Goal: Task Accomplishment & Management: Use online tool/utility

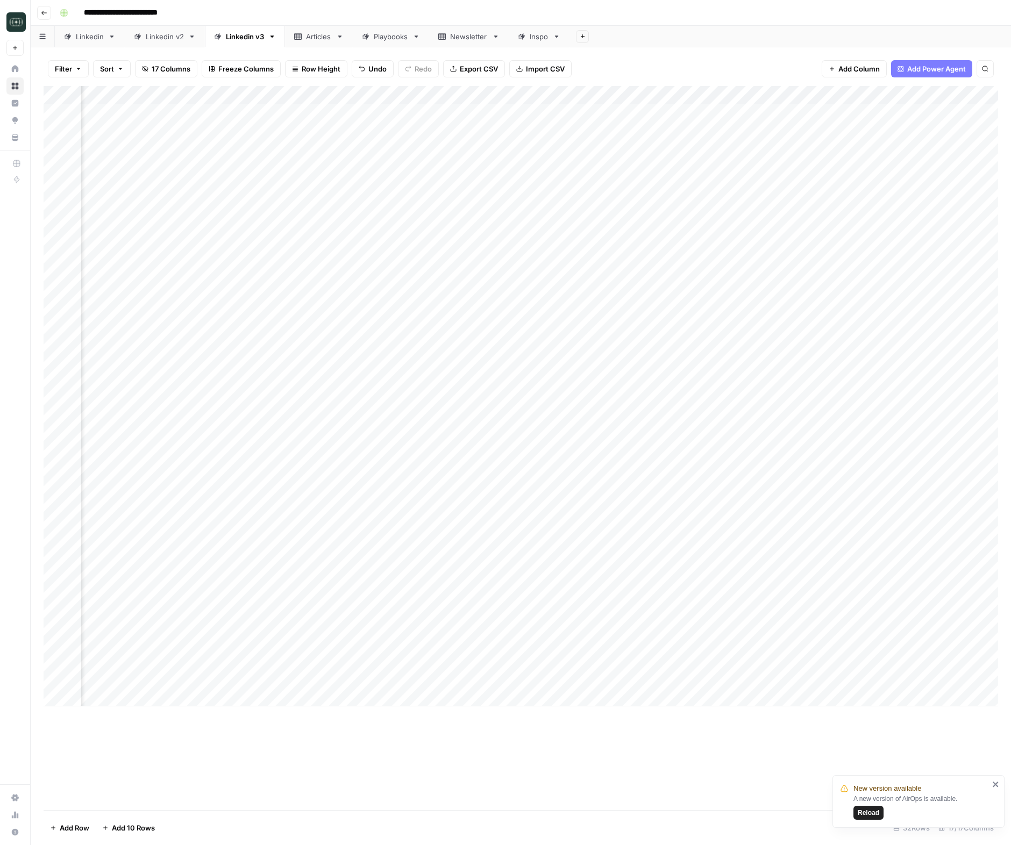
scroll to position [0, 110]
click at [827, 679] on div "Add Column" at bounding box center [521, 396] width 954 height 620
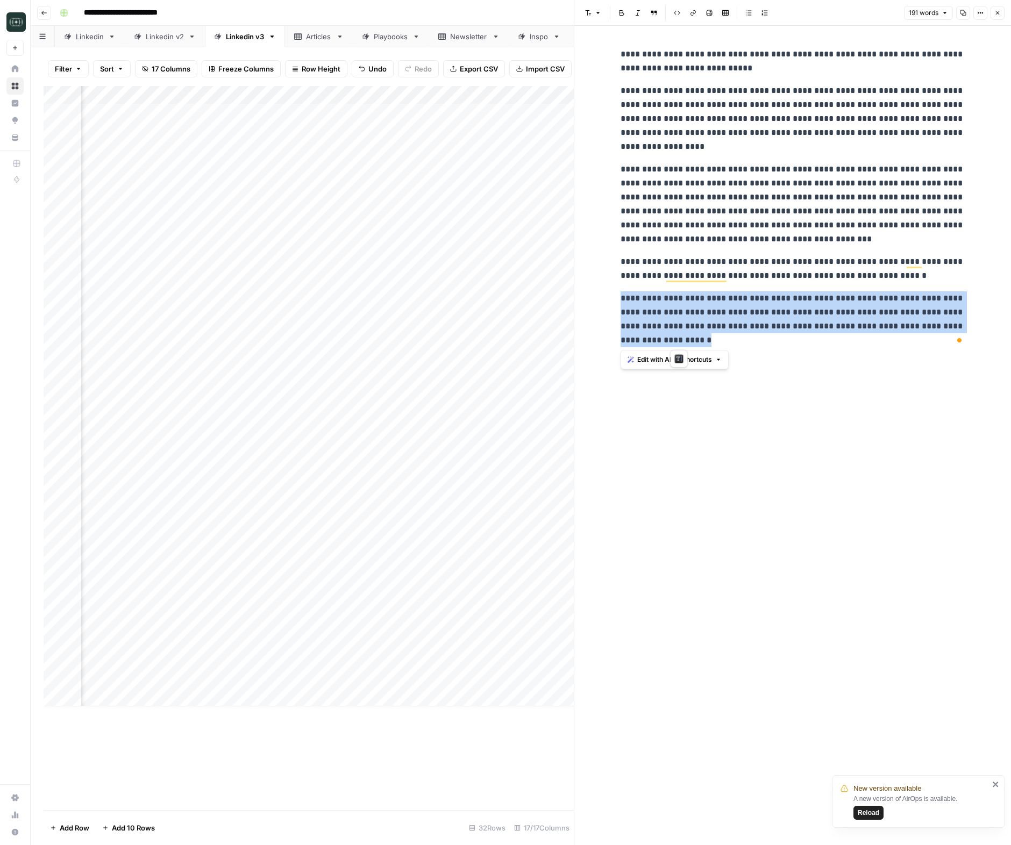
drag, startPoint x: 620, startPoint y: 298, endPoint x: 687, endPoint y: 334, distance: 75.5
click at [687, 334] on p "**********" at bounding box center [792, 319] width 344 height 56
copy p "**********"
click at [711, 340] on p "**********" at bounding box center [792, 319] width 344 height 56
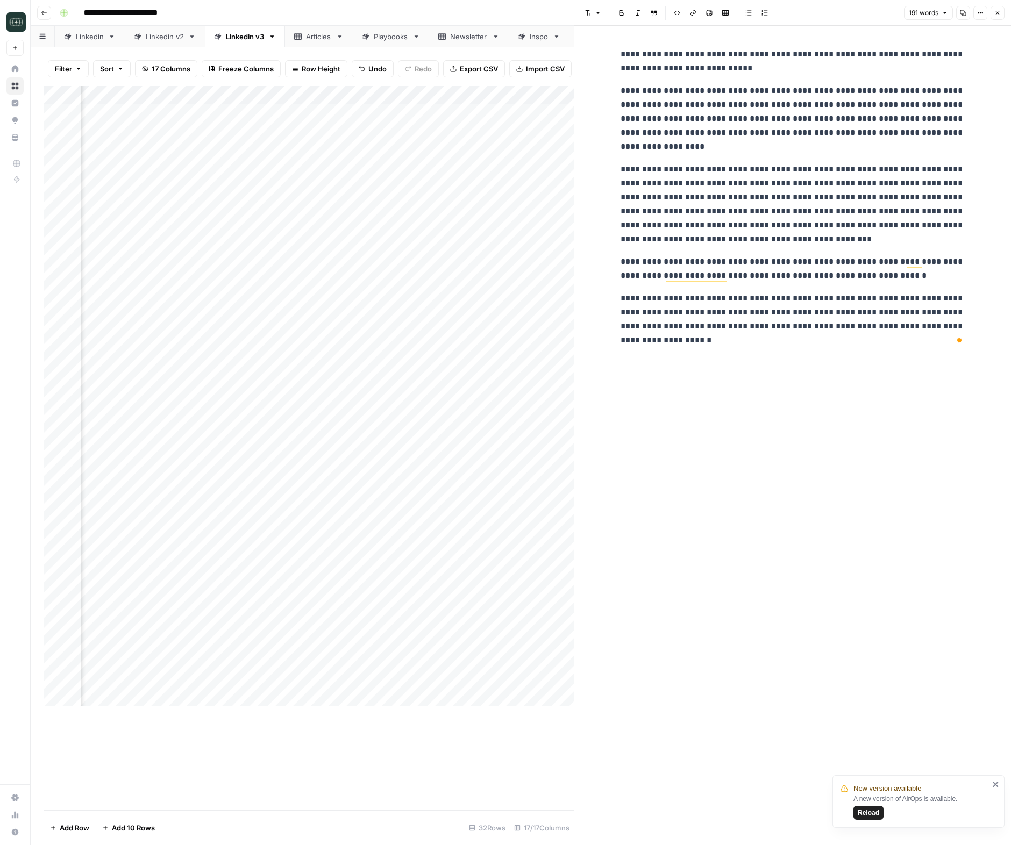
click at [711, 340] on p "**********" at bounding box center [792, 319] width 344 height 56
click at [994, 9] on button "Close" at bounding box center [997, 13] width 14 height 14
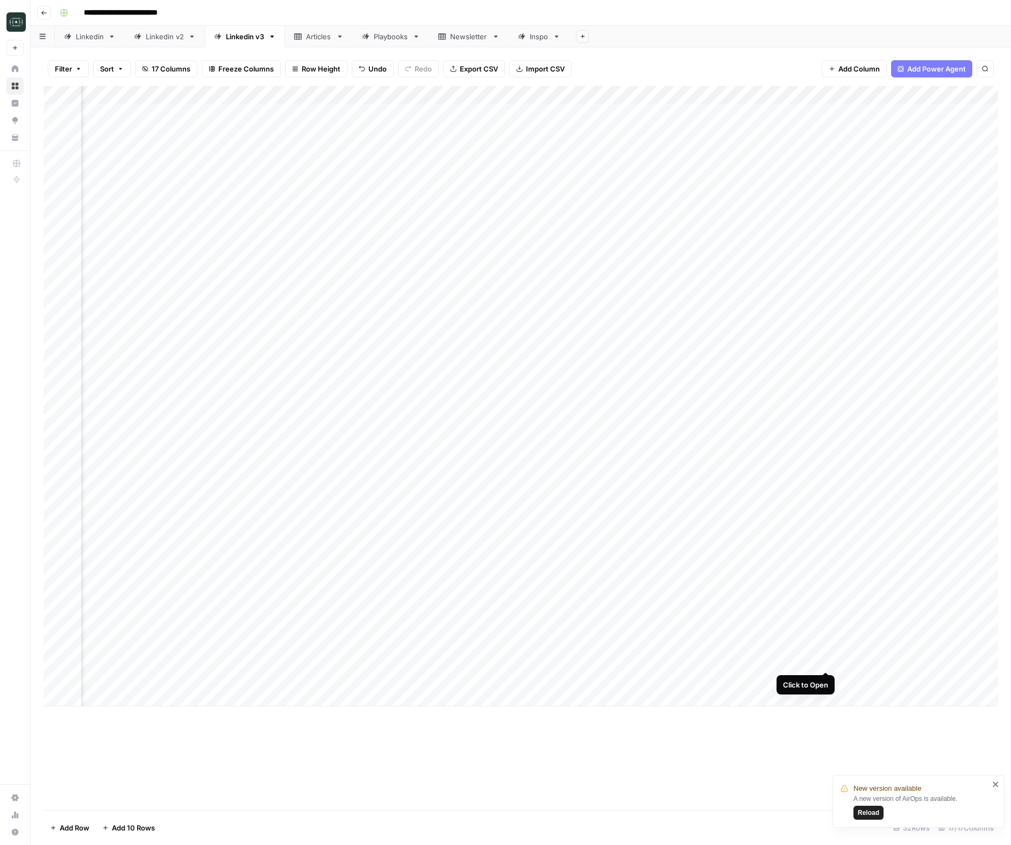
click at [825, 659] on div "Add Column" at bounding box center [521, 396] width 954 height 620
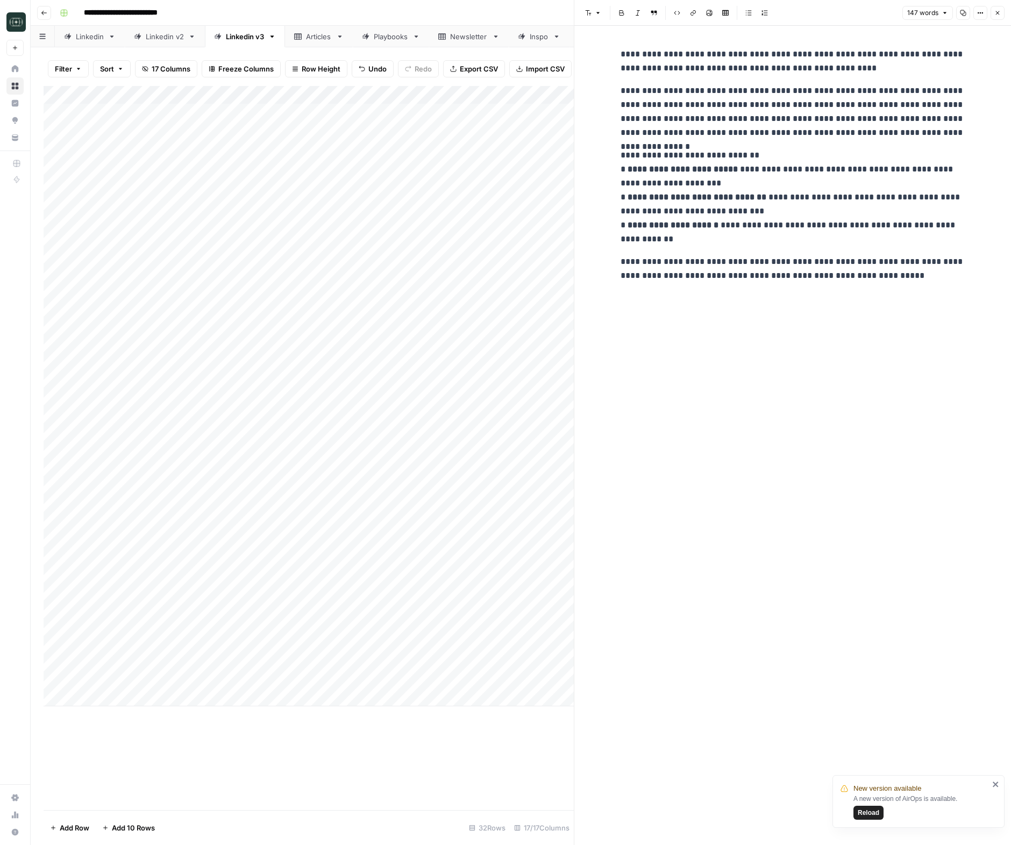
click at [298, 702] on div "Add Column" at bounding box center [309, 396] width 530 height 620
type textarea "**********"
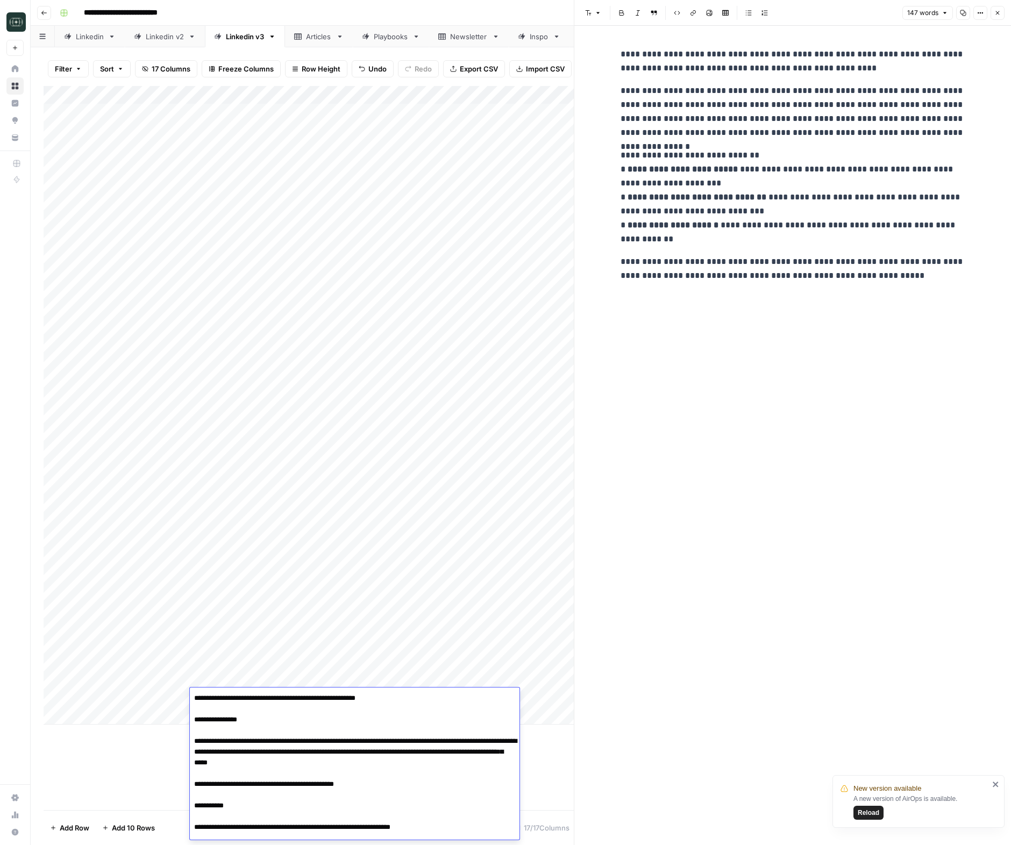
scroll to position [142, 0]
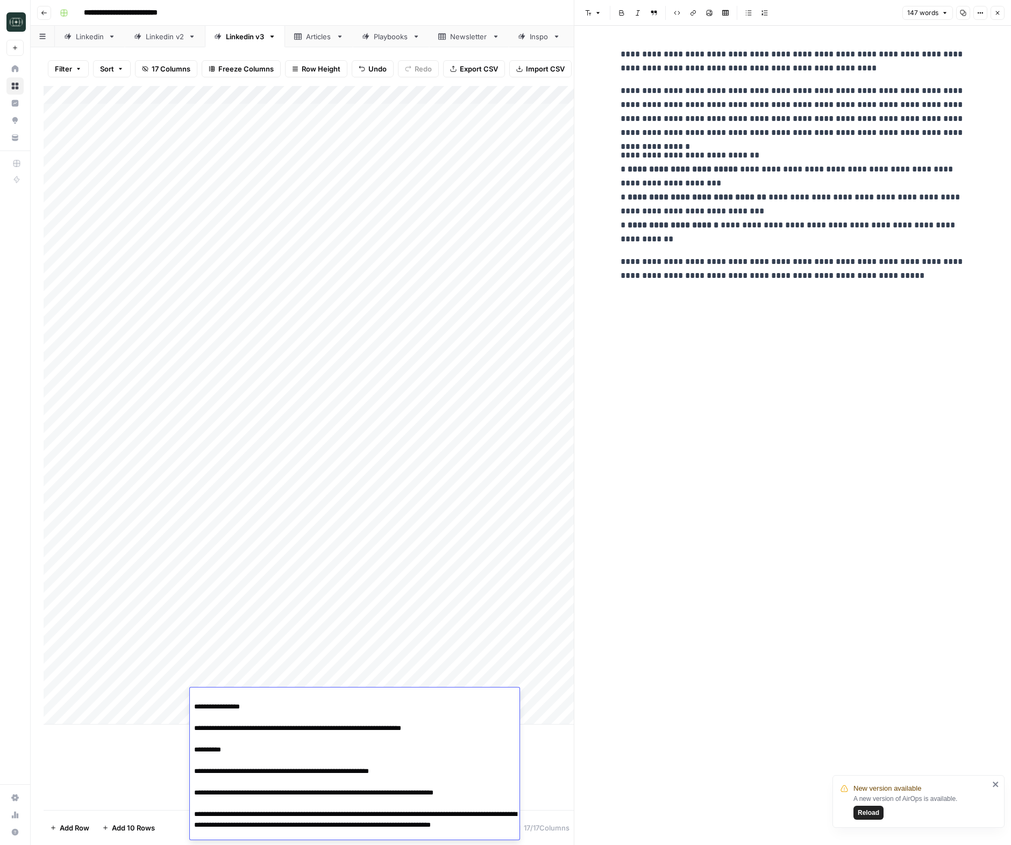
click at [550, 769] on div "Add Column" at bounding box center [309, 448] width 530 height 724
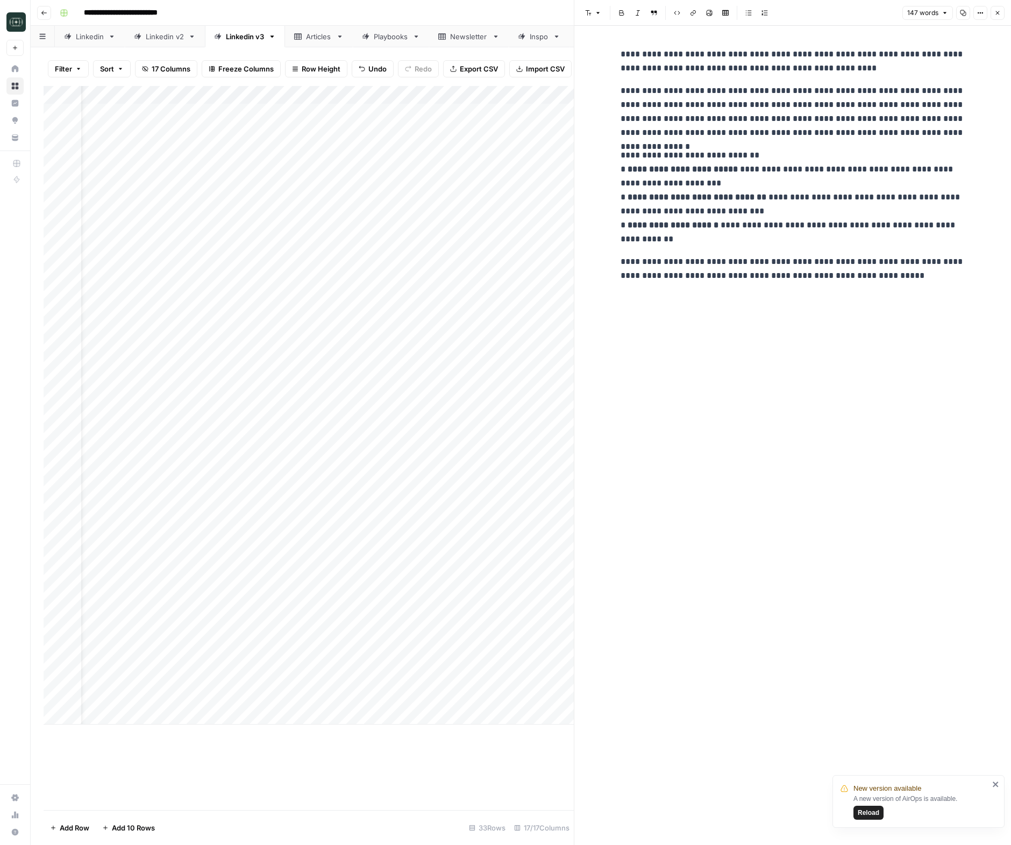
scroll to position [0, 122]
click at [528, 699] on div "Add Column" at bounding box center [309, 405] width 530 height 639
click at [529, 757] on button "Medium ( 120-200 words)" at bounding box center [543, 758] width 95 height 13
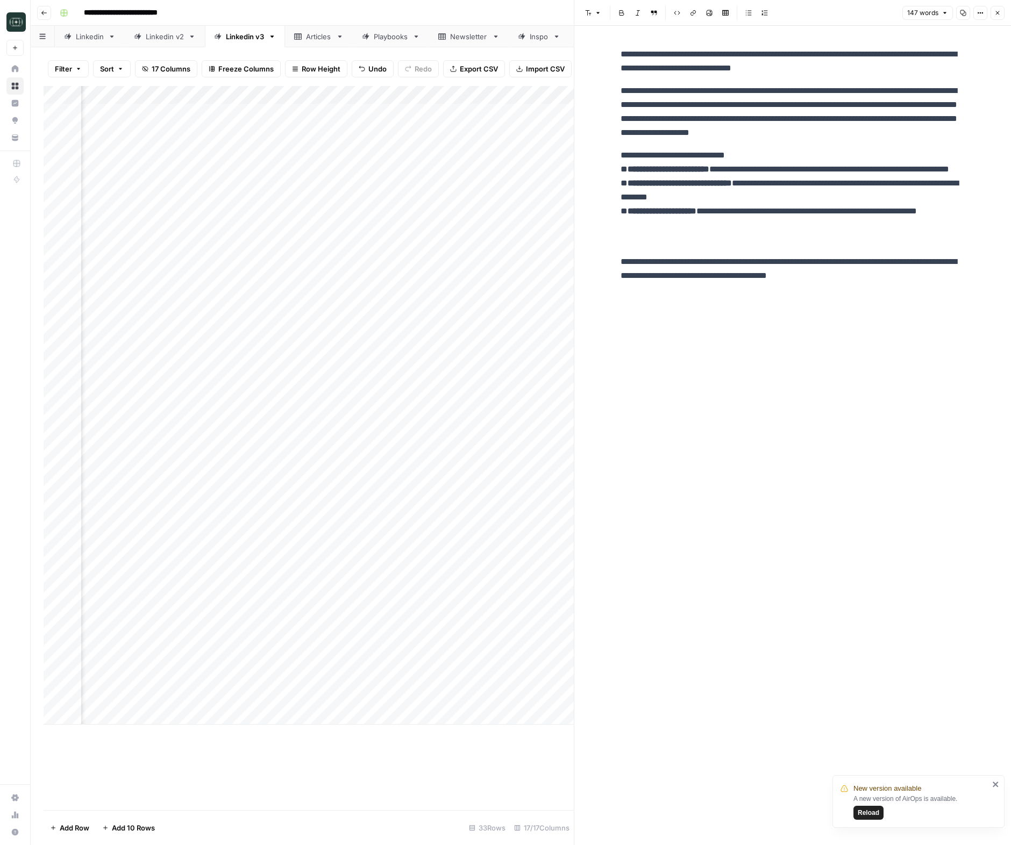
drag, startPoint x: 438, startPoint y: 697, endPoint x: 445, endPoint y: 691, distance: 9.2
click at [438, 697] on div "Add Column" at bounding box center [309, 405] width 530 height 639
click at [994, 12] on icon "button" at bounding box center [997, 13] width 6 height 6
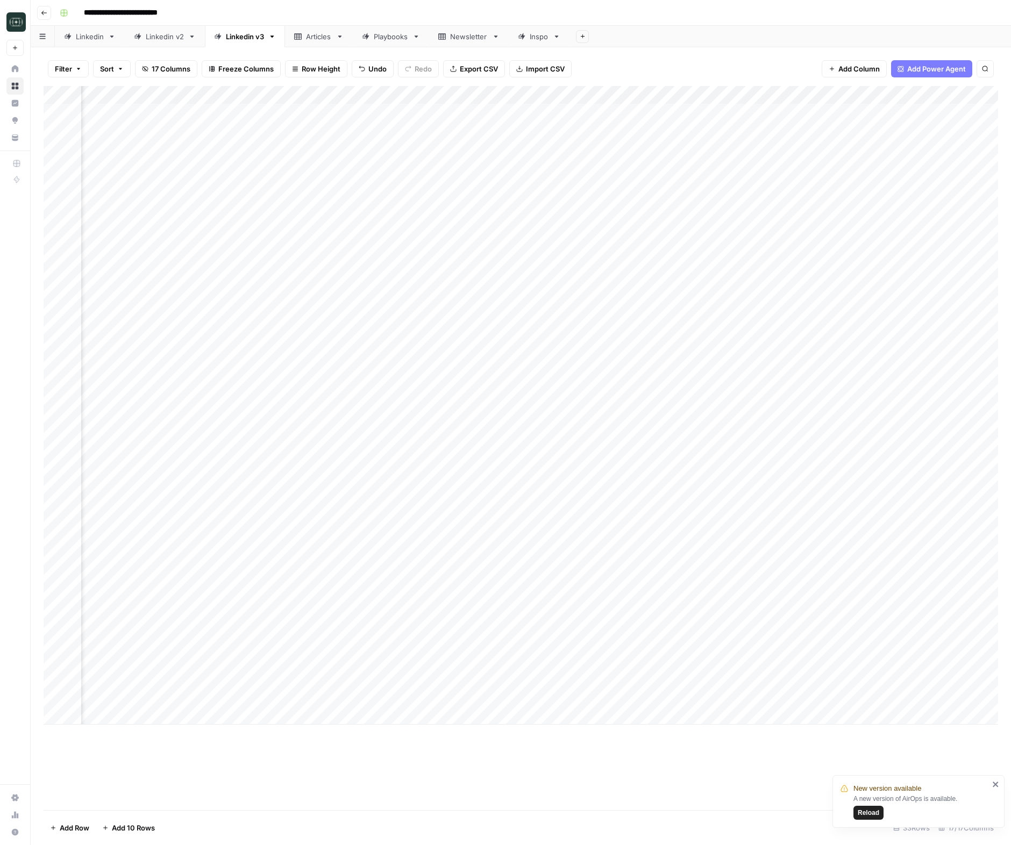
click at [998, 784] on icon "close" at bounding box center [996, 784] width 8 height 9
click at [691, 697] on div "Add Column" at bounding box center [521, 405] width 954 height 639
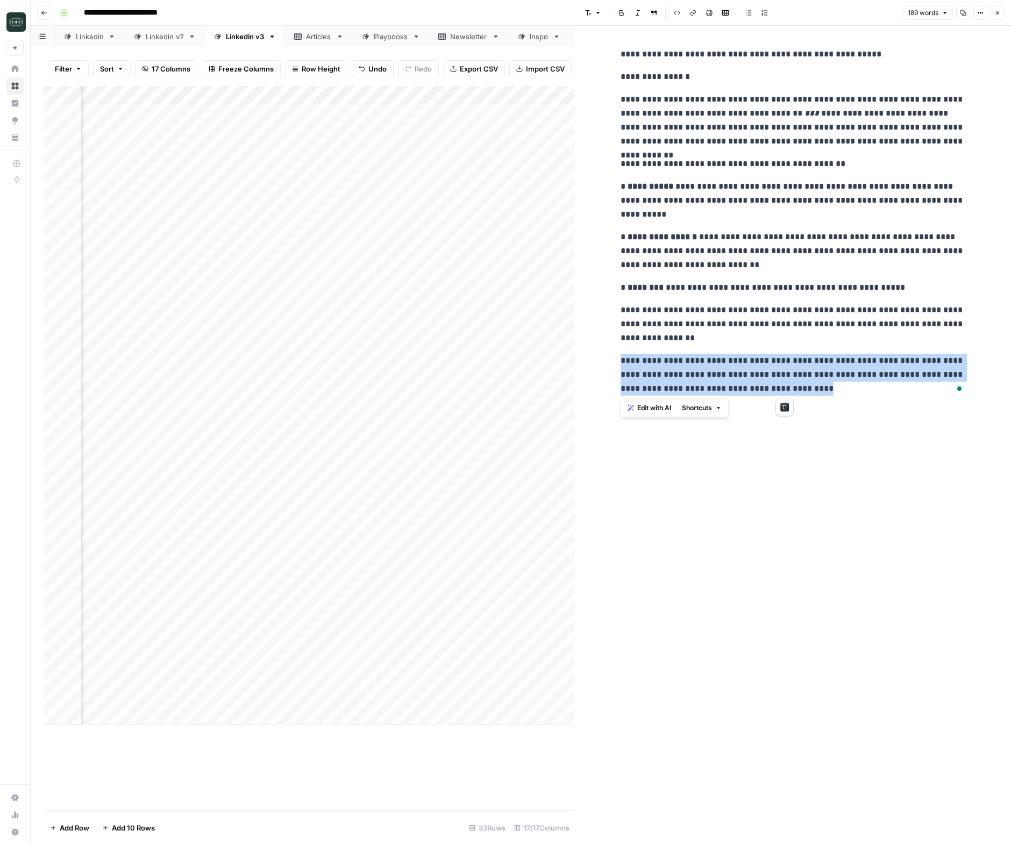
drag, startPoint x: 813, startPoint y: 394, endPoint x: 603, endPoint y: 362, distance: 212.6
click at [603, 362] on div "**********" at bounding box center [792, 435] width 437 height 819
copy p "**********"
click at [677, 360] on p "**********" at bounding box center [792, 375] width 344 height 42
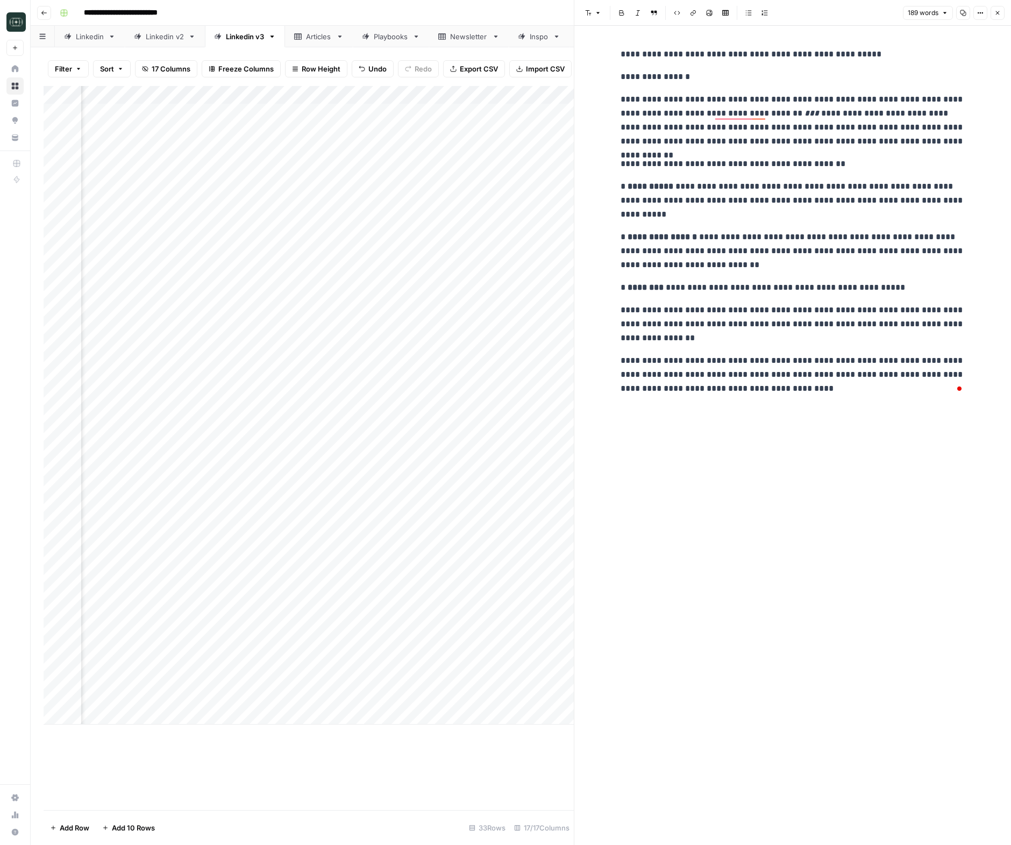
click at [681, 437] on div "**********" at bounding box center [792, 435] width 357 height 819
click at [996, 13] on icon "button" at bounding box center [997, 13] width 6 height 6
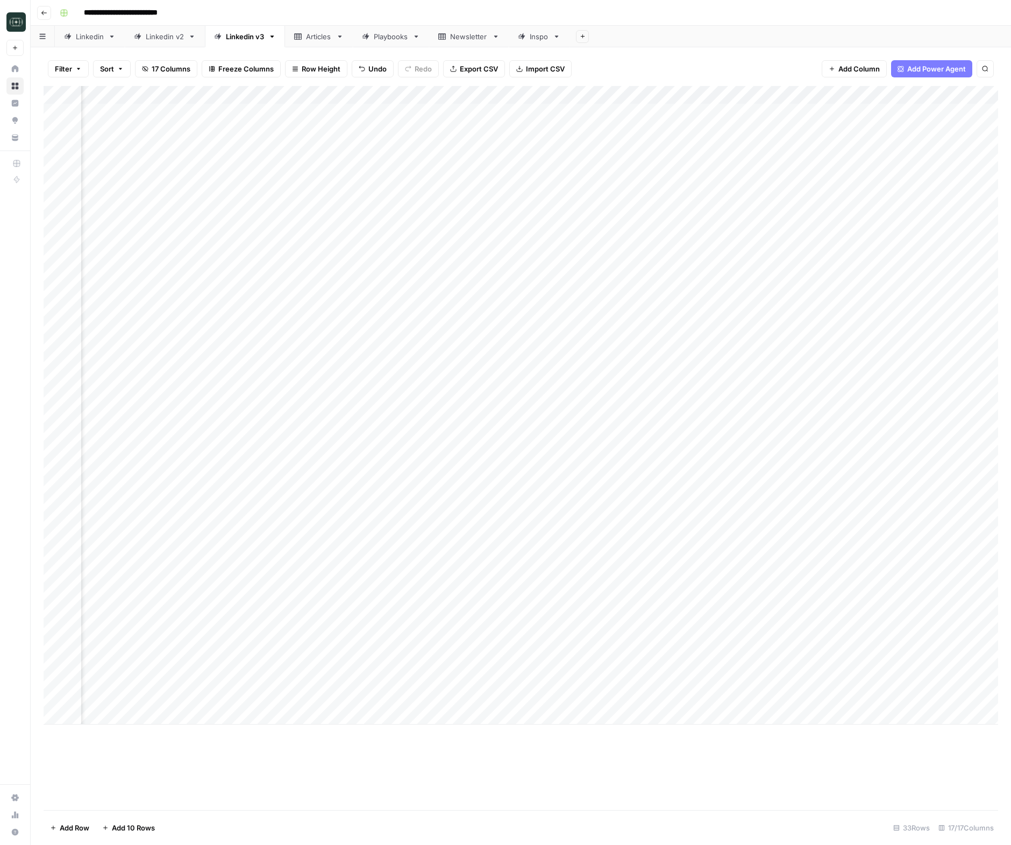
scroll to position [0, 404]
click at [864, 699] on div "Add Column" at bounding box center [521, 405] width 954 height 639
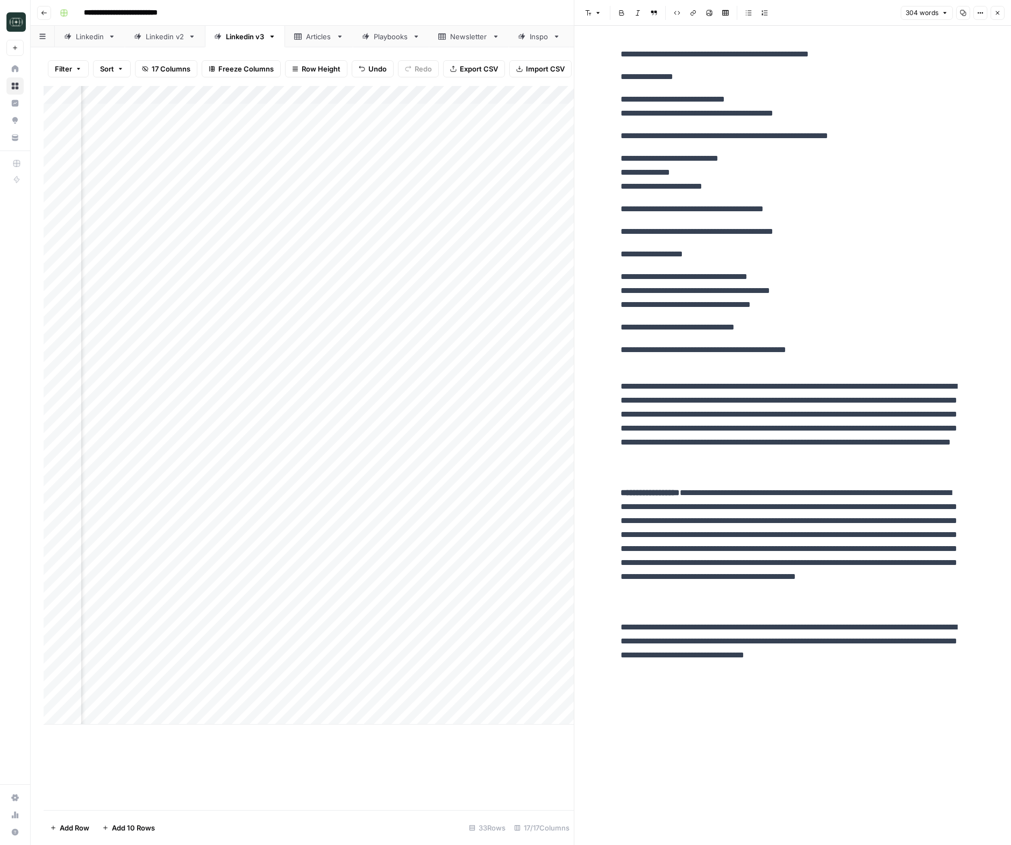
click at [1000, 16] on button "Close" at bounding box center [997, 13] width 14 height 14
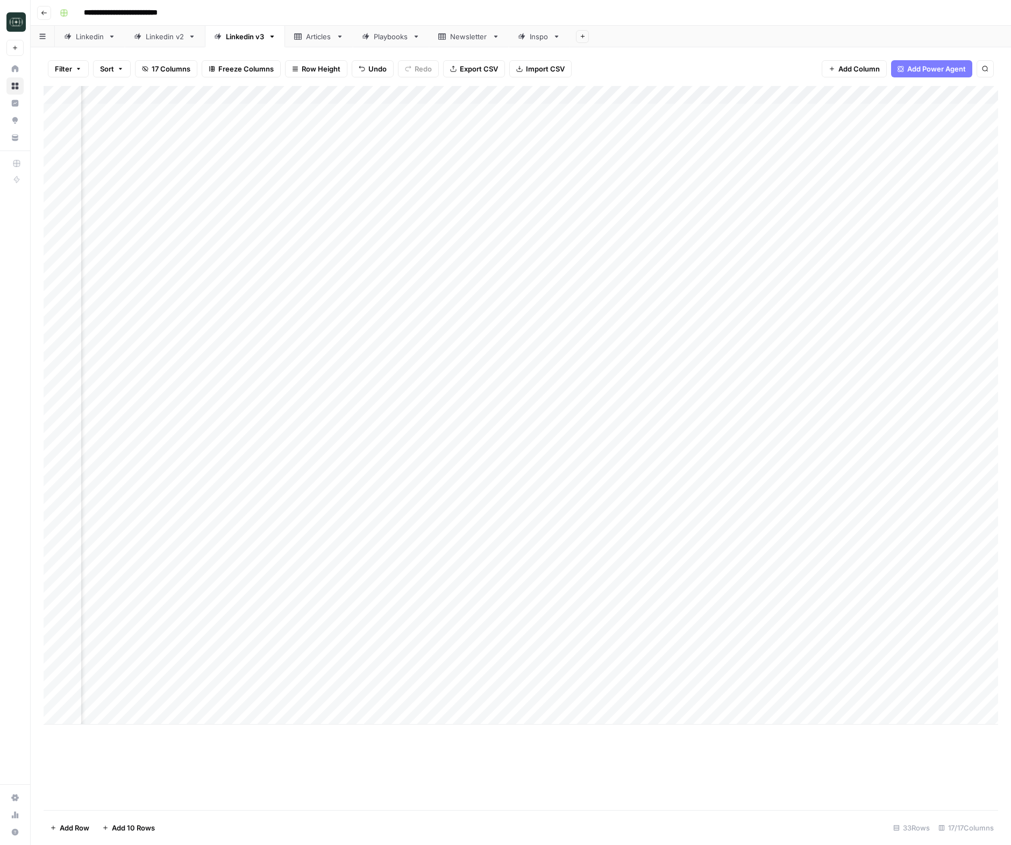
scroll to position [0, 578]
click at [651, 95] on div "Add Column" at bounding box center [521, 405] width 954 height 639
click at [613, 208] on button "Remove Column" at bounding box center [625, 200] width 119 height 15
click at [464, 121] on div "Cancel Delete" at bounding box center [505, 106] width 232 height 56
click at [470, 113] on span "Delete" at bounding box center [466, 111] width 23 height 11
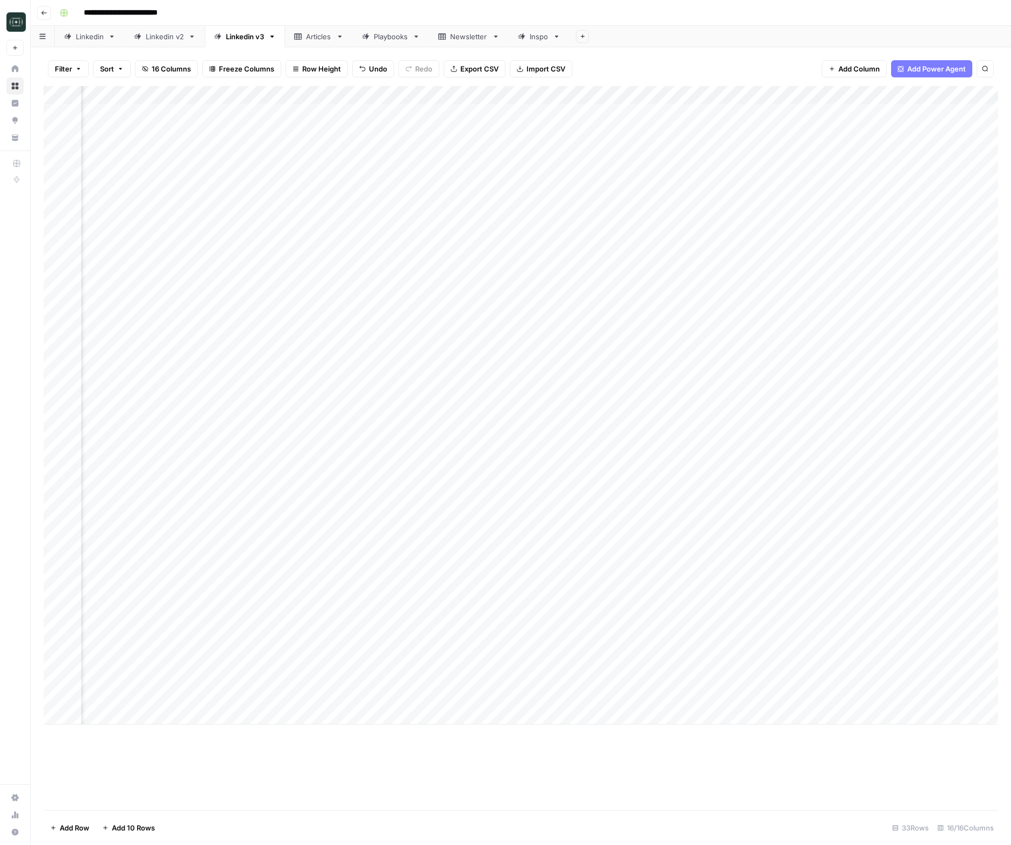
click at [249, 96] on div "Add Column" at bounding box center [521, 405] width 954 height 639
click at [249, 697] on div "Add Column" at bounding box center [521, 405] width 954 height 639
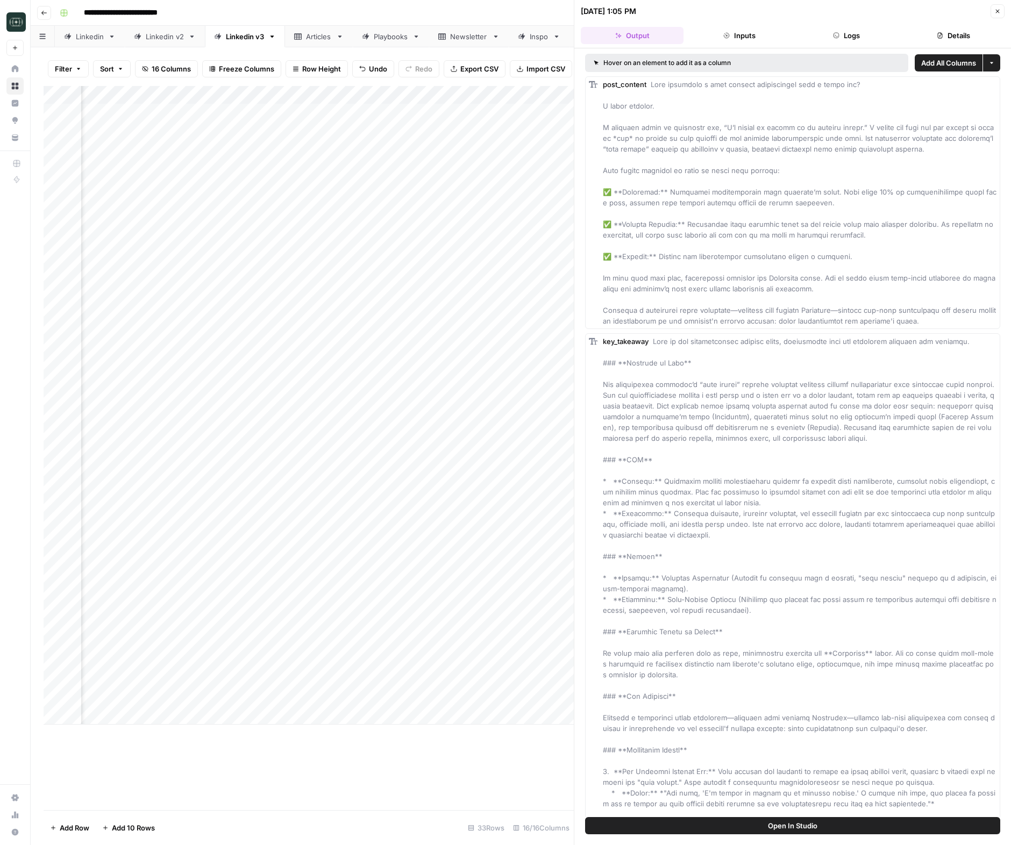
click at [853, 27] on button "Logs" at bounding box center [846, 35] width 103 height 17
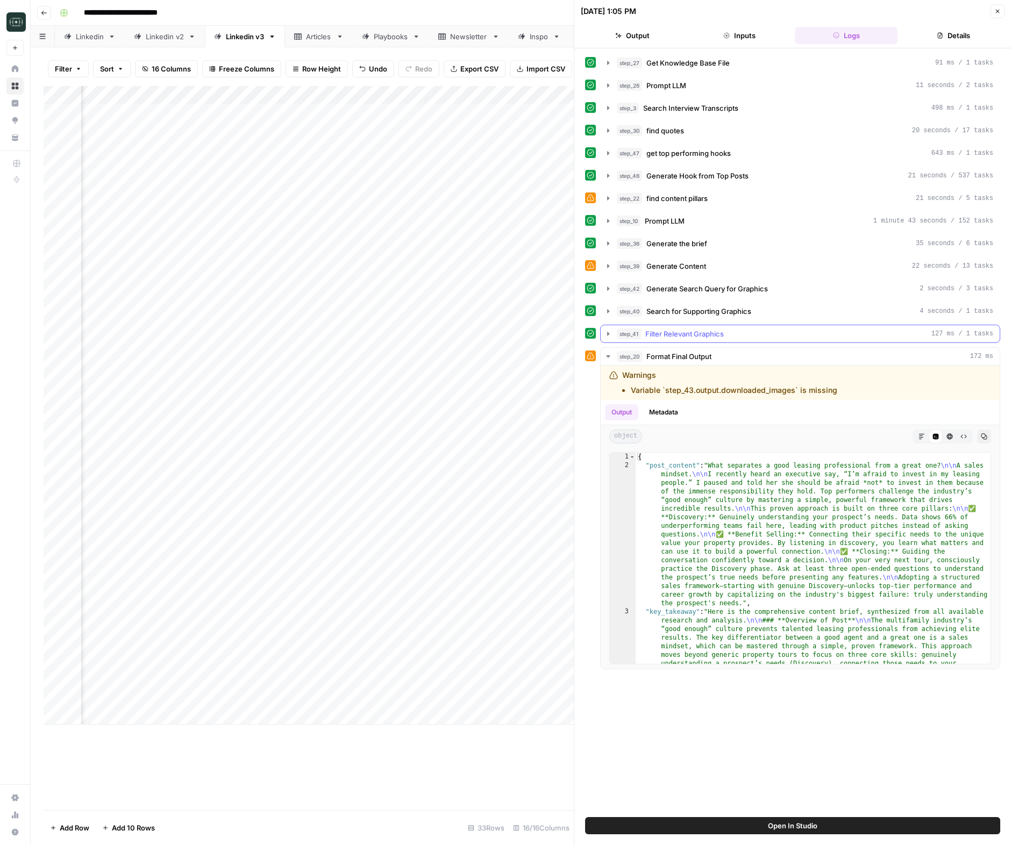
click at [733, 330] on div "step_41 Filter Relevant Graphics 127 ms / 1 tasks" at bounding box center [805, 333] width 376 height 11
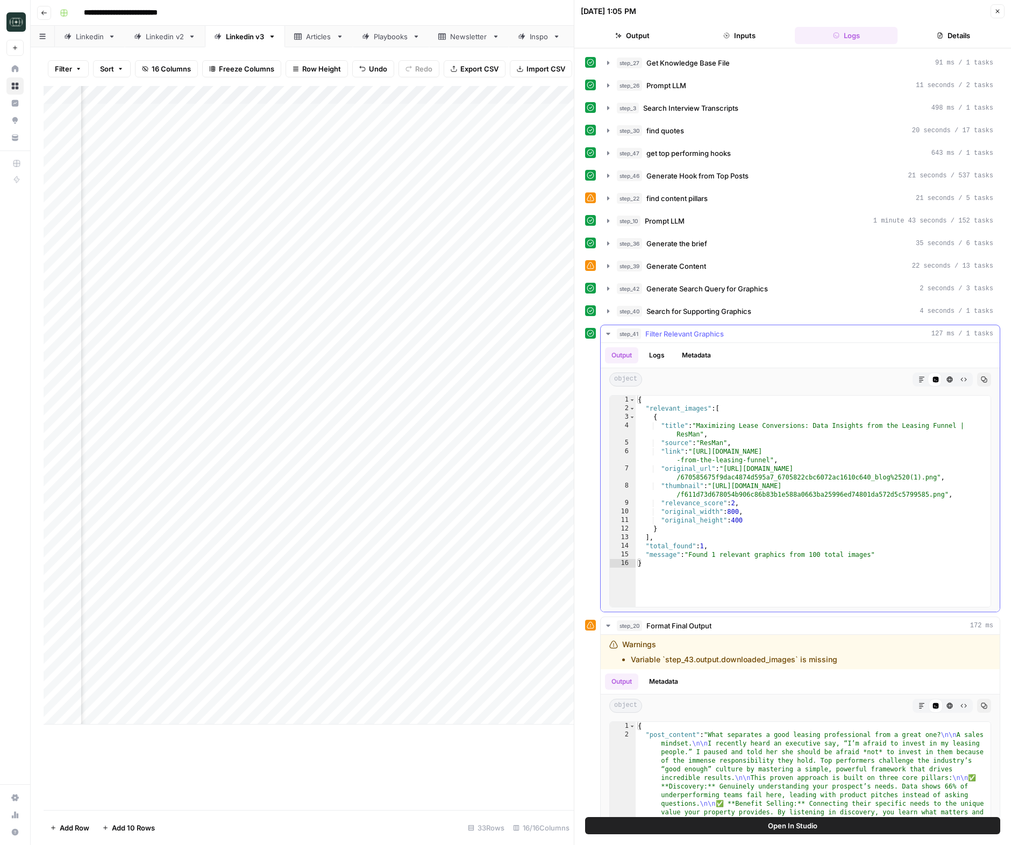
click at [733, 330] on div "step_41 Filter Relevant Graphics 127 ms / 1 tasks" at bounding box center [805, 333] width 376 height 11
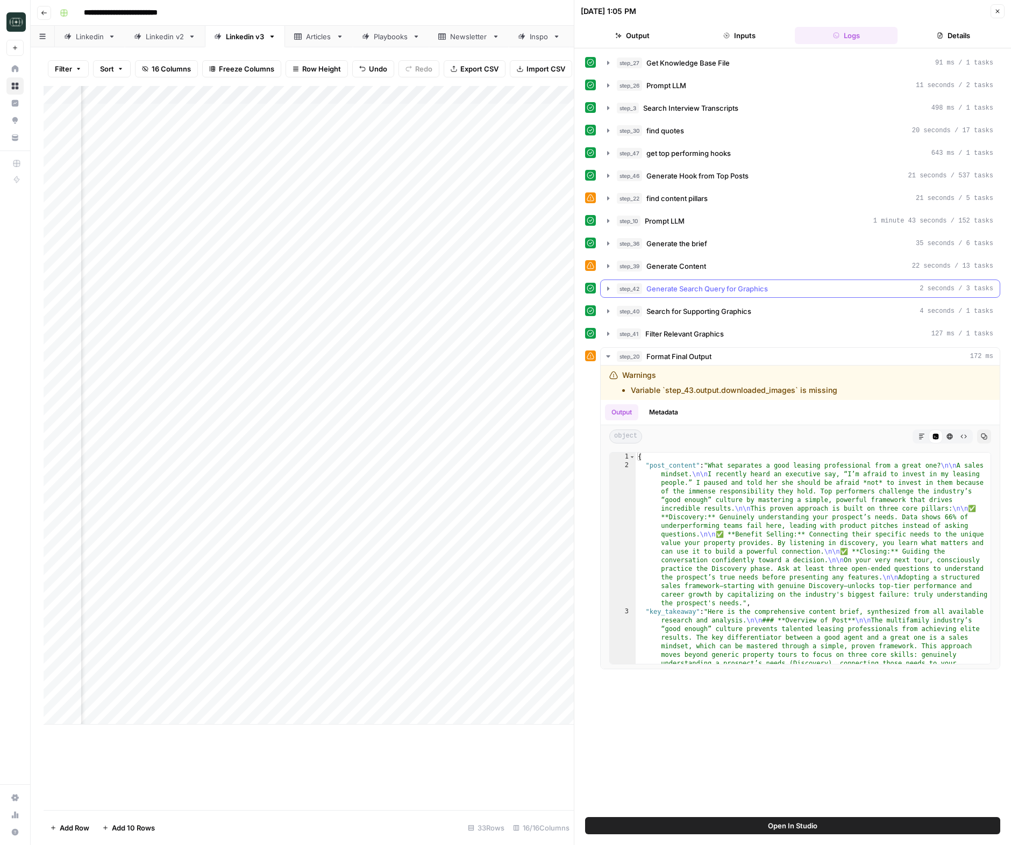
click at [720, 286] on span "Generate Search Query for Graphics" at bounding box center [706, 288] width 121 height 11
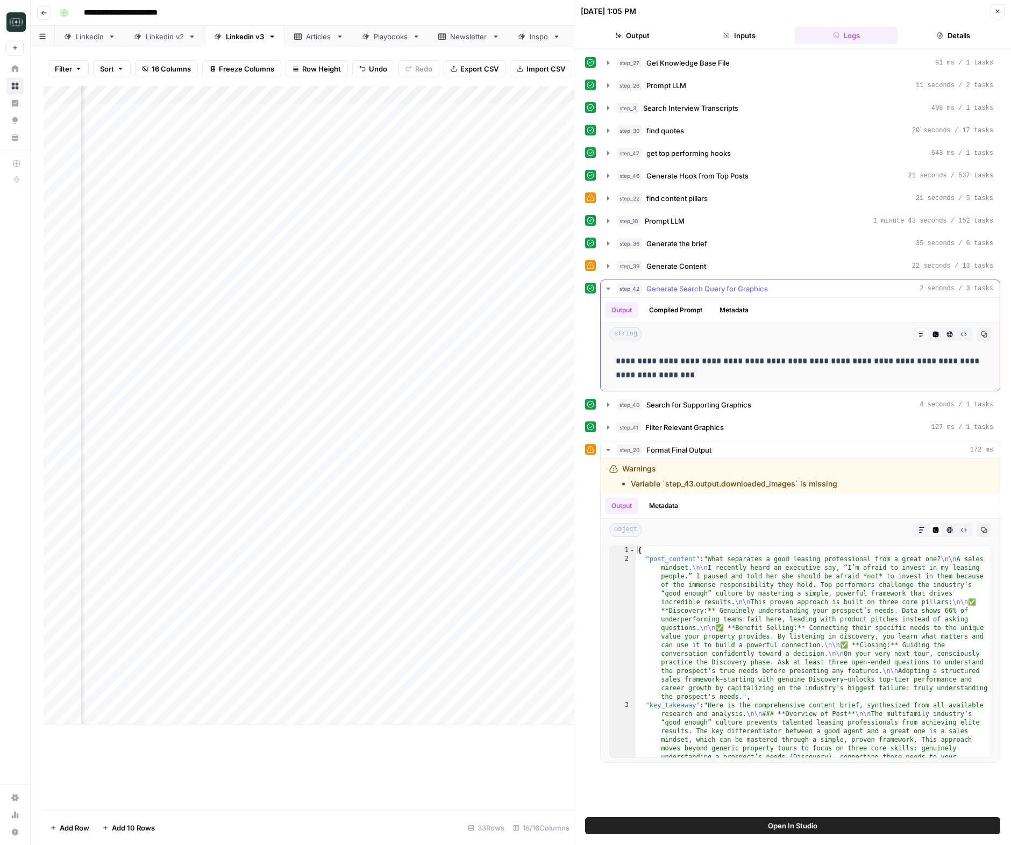
click at [709, 288] on span "Generate Search Query for Graphics" at bounding box center [706, 288] width 121 height 11
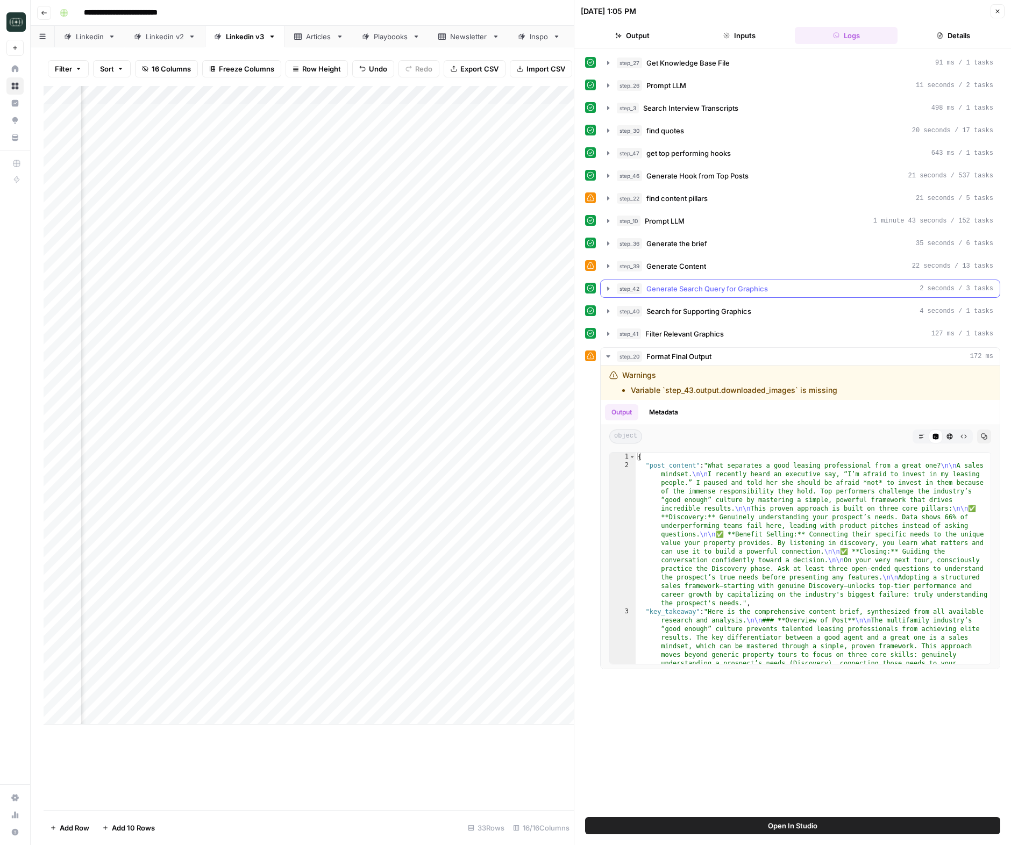
click at [709, 288] on span "Generate Search Query for Graphics" at bounding box center [706, 288] width 121 height 11
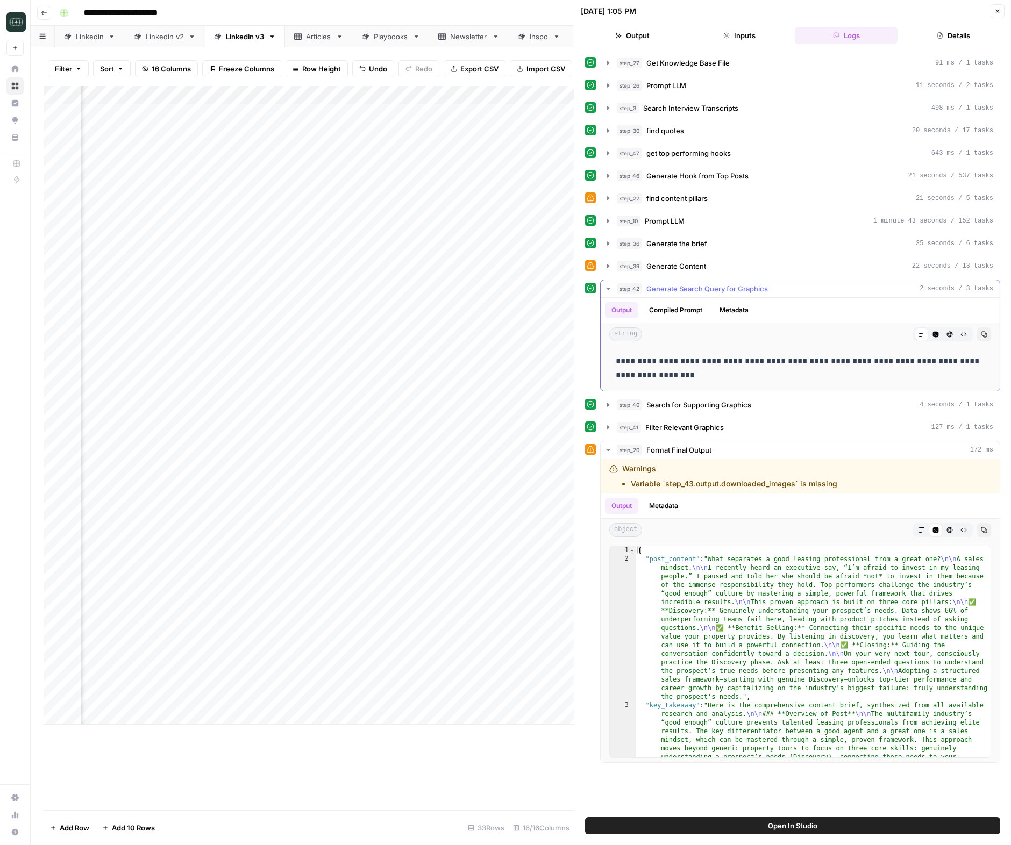
click at [702, 287] on span "Generate Search Query for Graphics" at bounding box center [706, 288] width 121 height 11
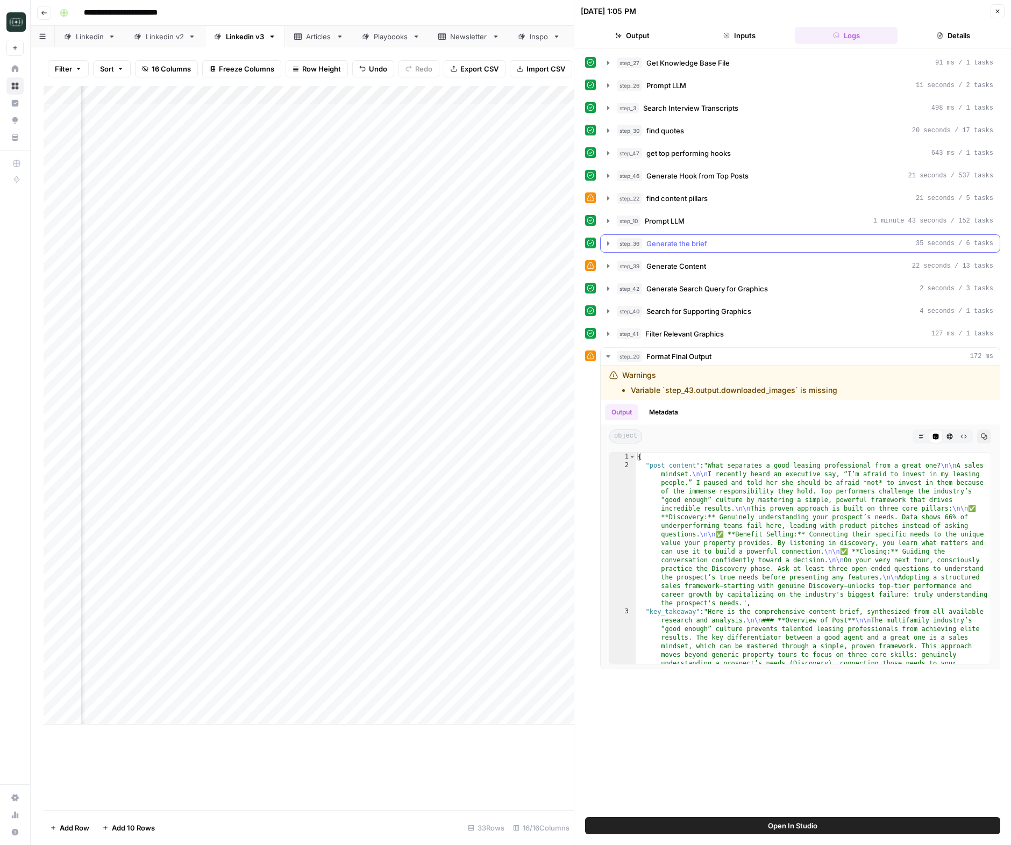
click at [677, 240] on span "Generate the brief" at bounding box center [676, 243] width 61 height 11
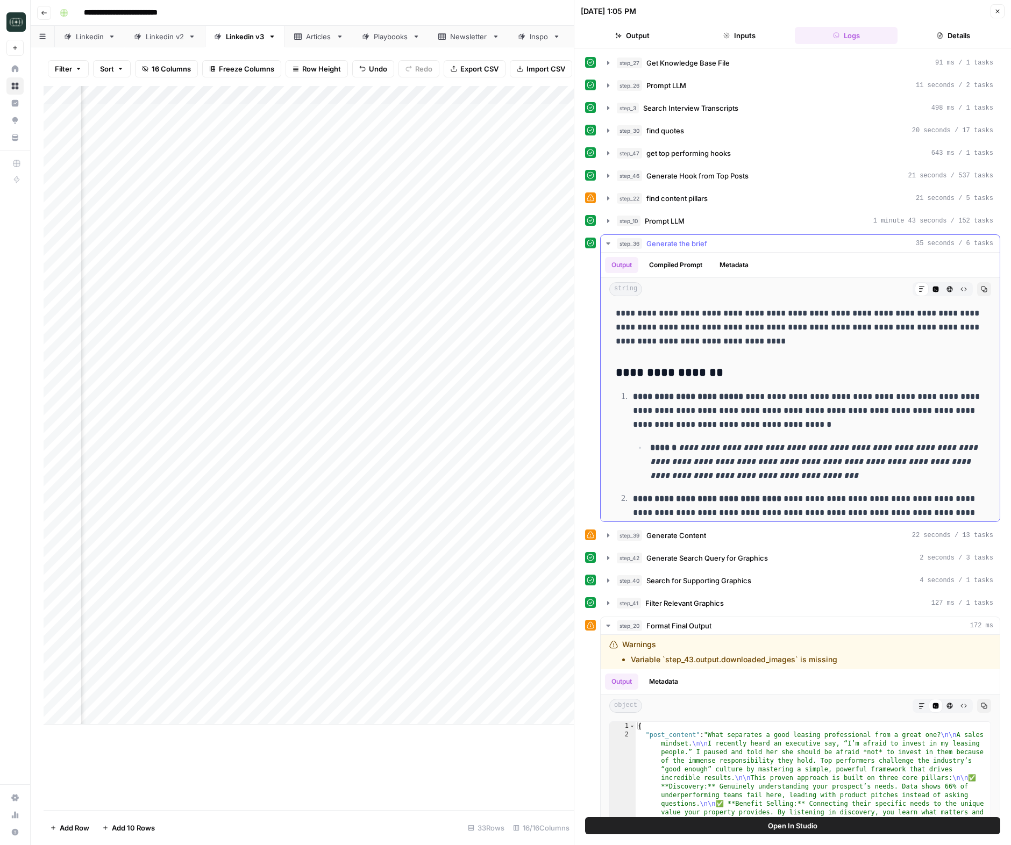
scroll to position [453, 0]
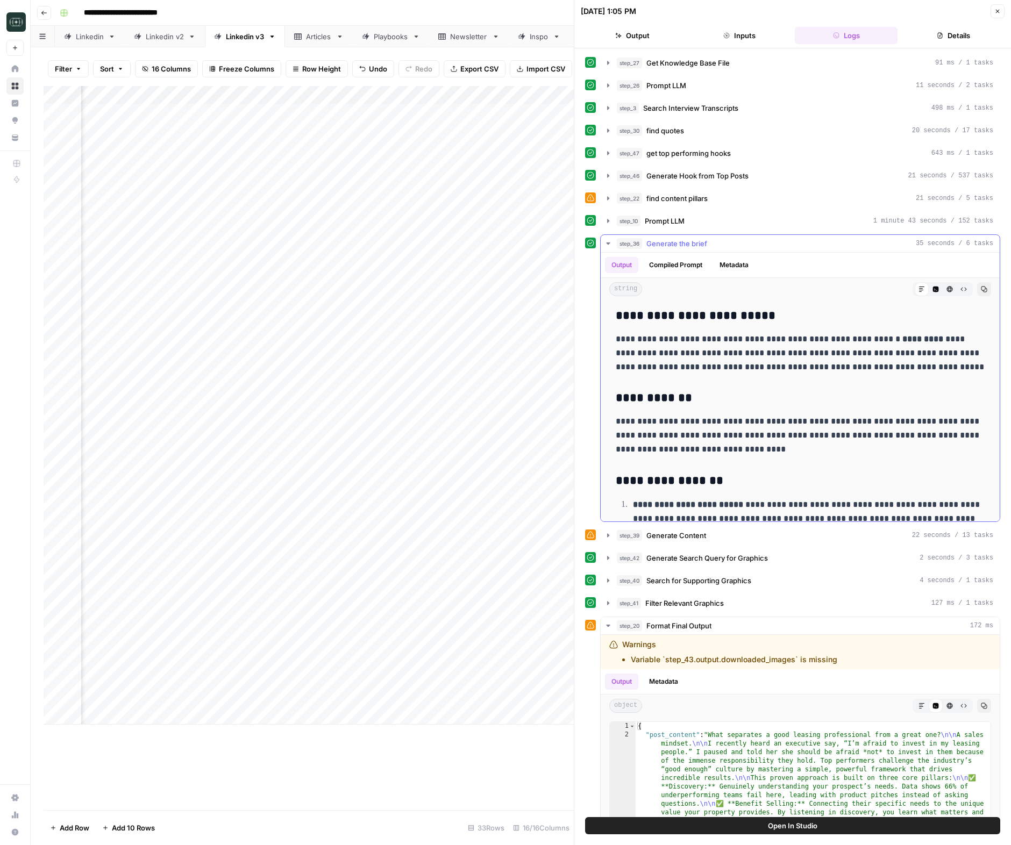
drag, startPoint x: 791, startPoint y: 449, endPoint x: 618, endPoint y: 399, distance: 180.0
click at [618, 399] on div "**********" at bounding box center [800, 410] width 382 height 1117
copy div "**********"
click at [667, 417] on p "**********" at bounding box center [800, 435] width 369 height 42
click at [631, 35] on button "Output" at bounding box center [632, 35] width 103 height 17
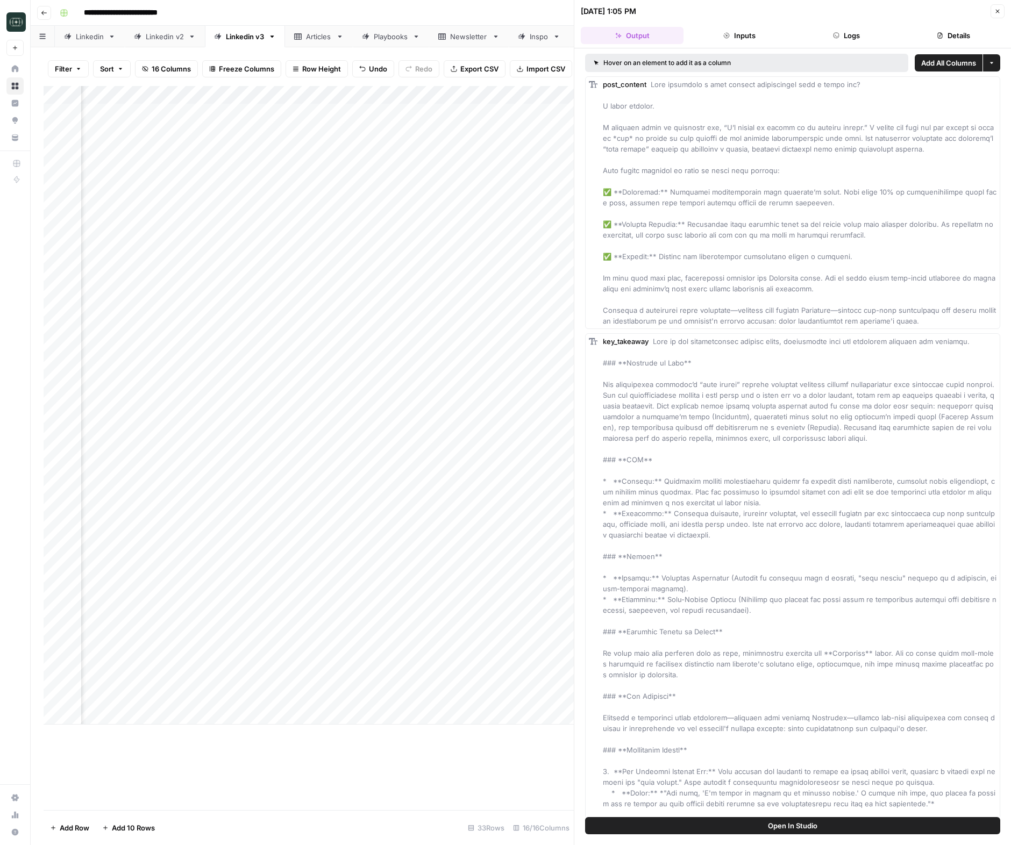
click at [993, 6] on button "Close" at bounding box center [997, 11] width 14 height 14
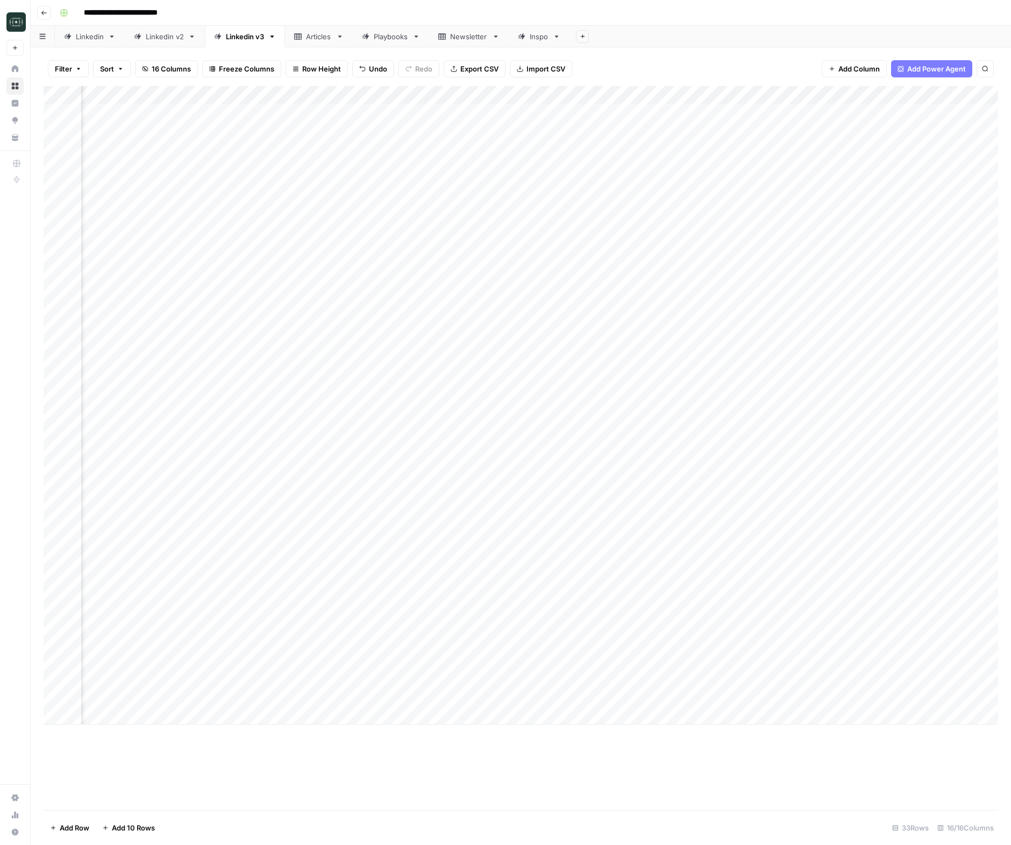
click at [247, 699] on div "Add Column" at bounding box center [521, 405] width 954 height 639
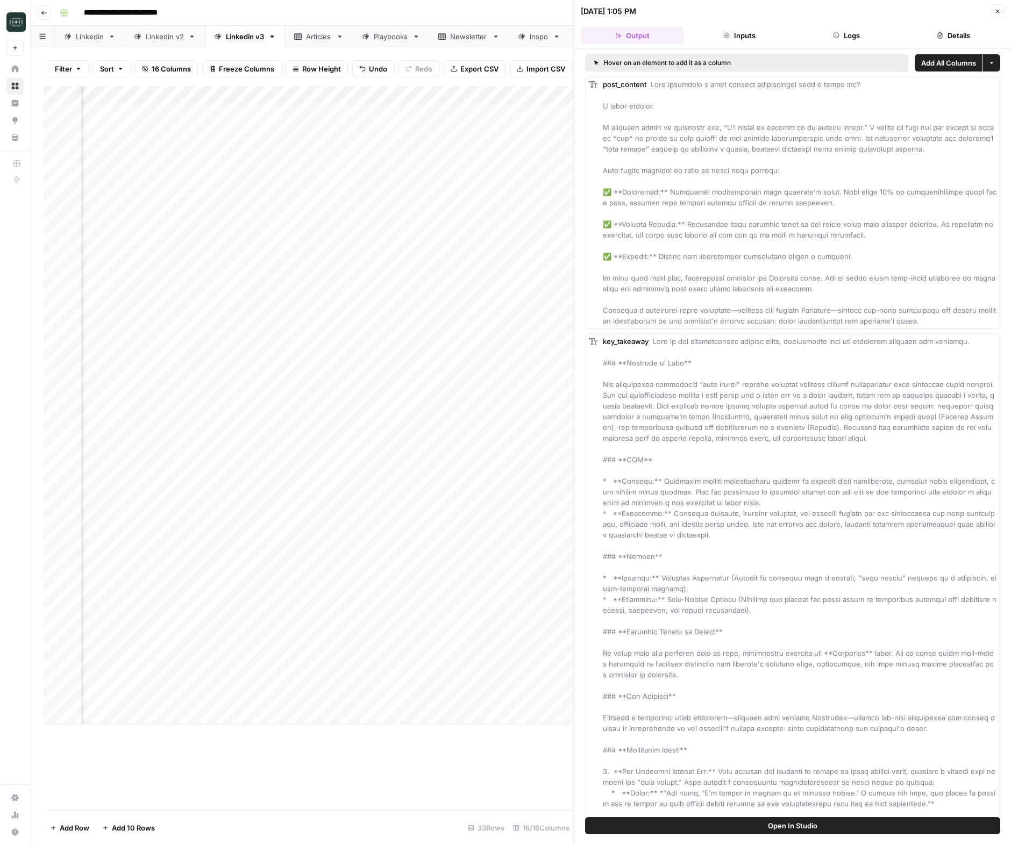
click at [944, 30] on button "Details" at bounding box center [953, 35] width 103 height 17
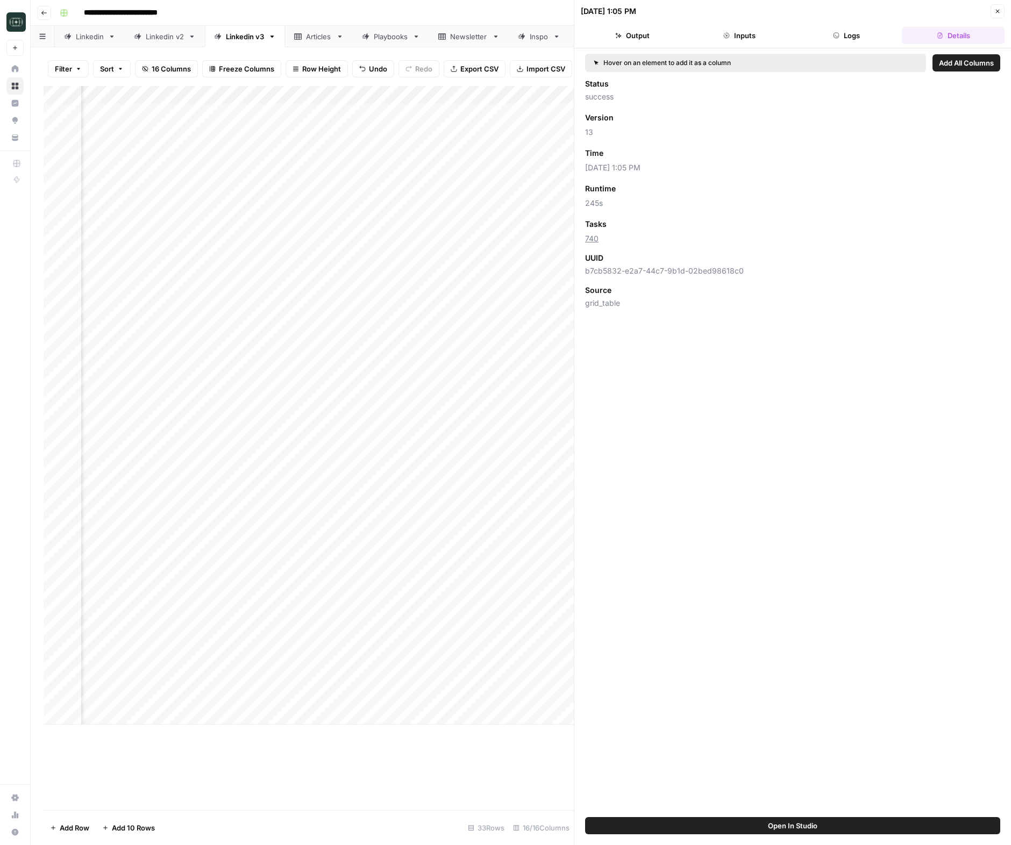
click at [889, 41] on button "Logs" at bounding box center [846, 35] width 103 height 17
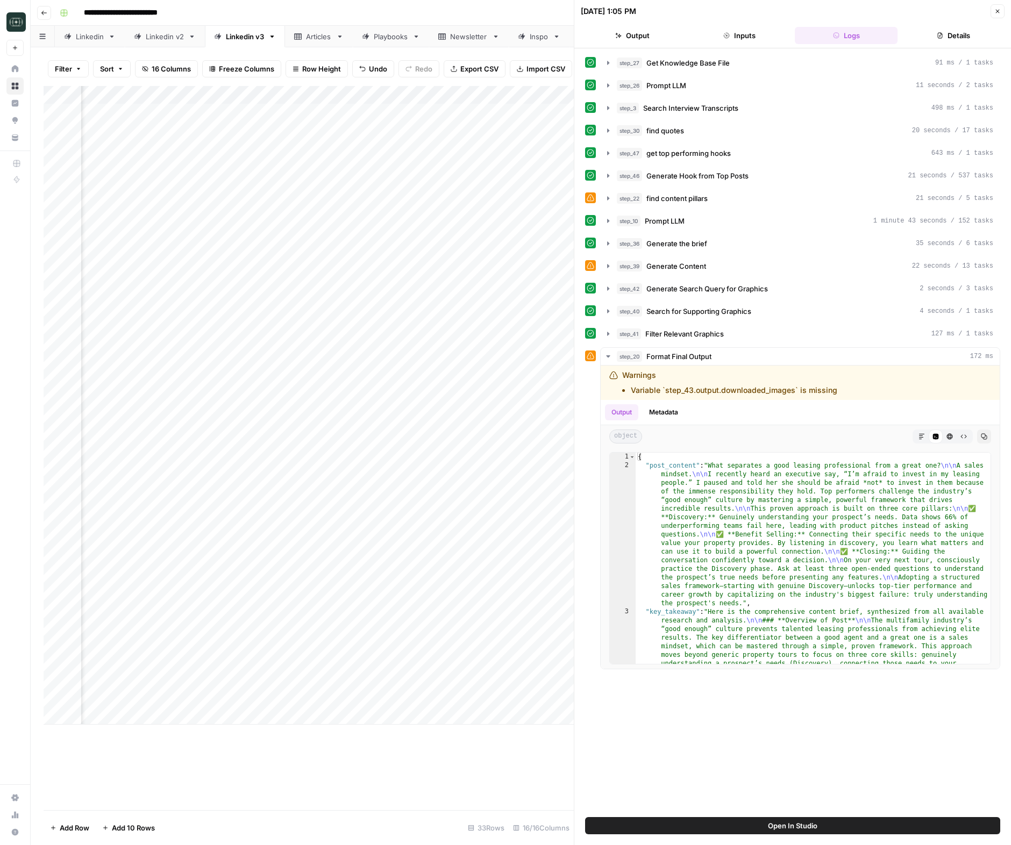
click at [864, 827] on button "Open In Studio" at bounding box center [792, 825] width 415 height 17
click at [993, 7] on button "Close" at bounding box center [997, 11] width 14 height 14
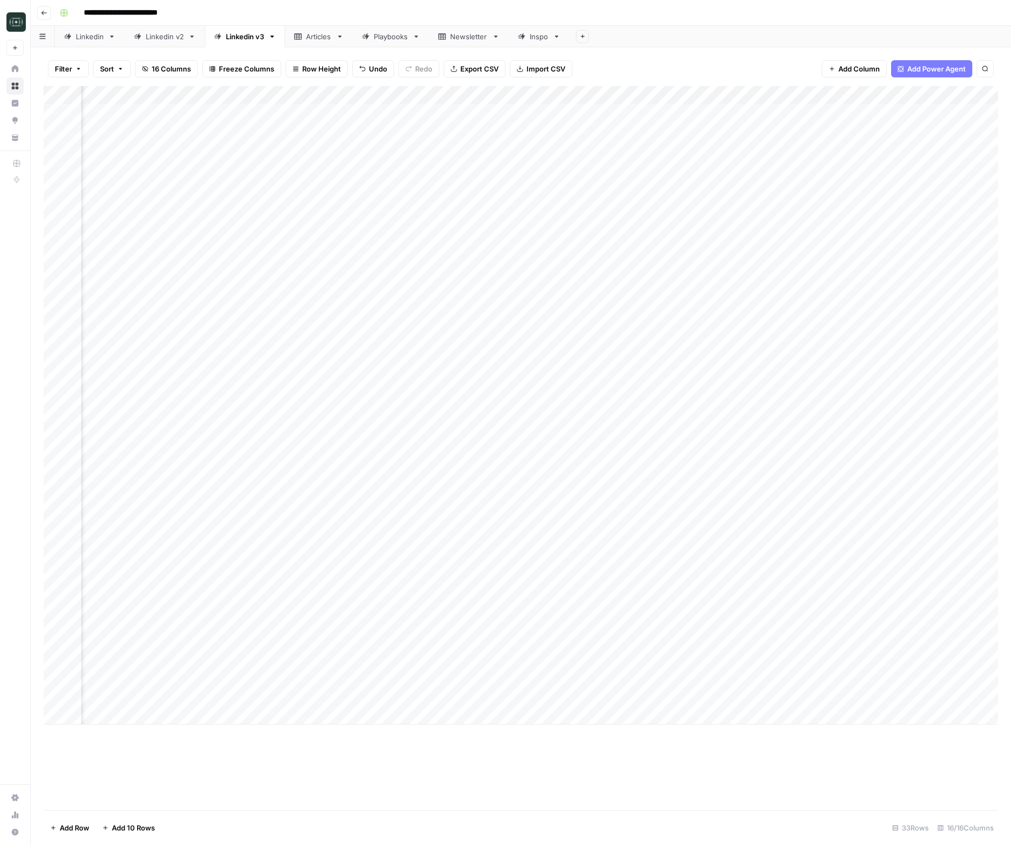
scroll to position [0, 49]
click at [791, 699] on div "Add Column" at bounding box center [521, 405] width 954 height 639
click at [790, 682] on div "Add Column" at bounding box center [521, 405] width 954 height 639
click at [723, 678] on div "Add Column" at bounding box center [521, 405] width 954 height 639
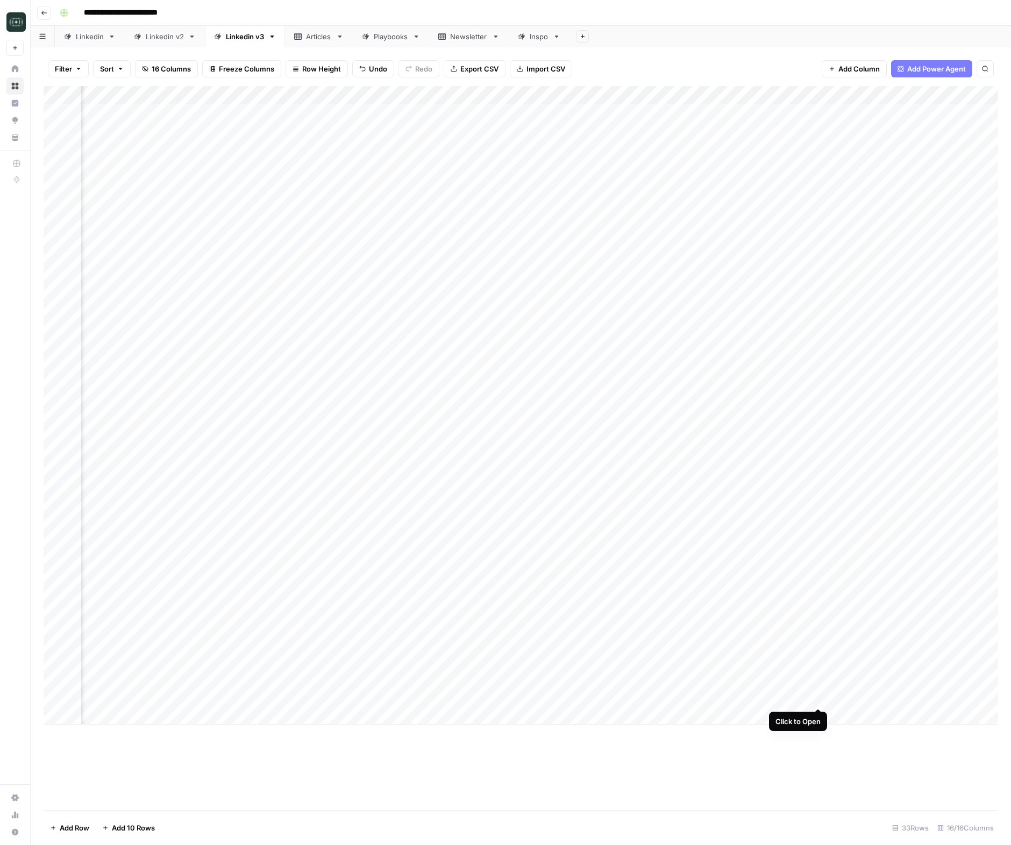
click at [816, 698] on div "Add Column" at bounding box center [521, 405] width 954 height 639
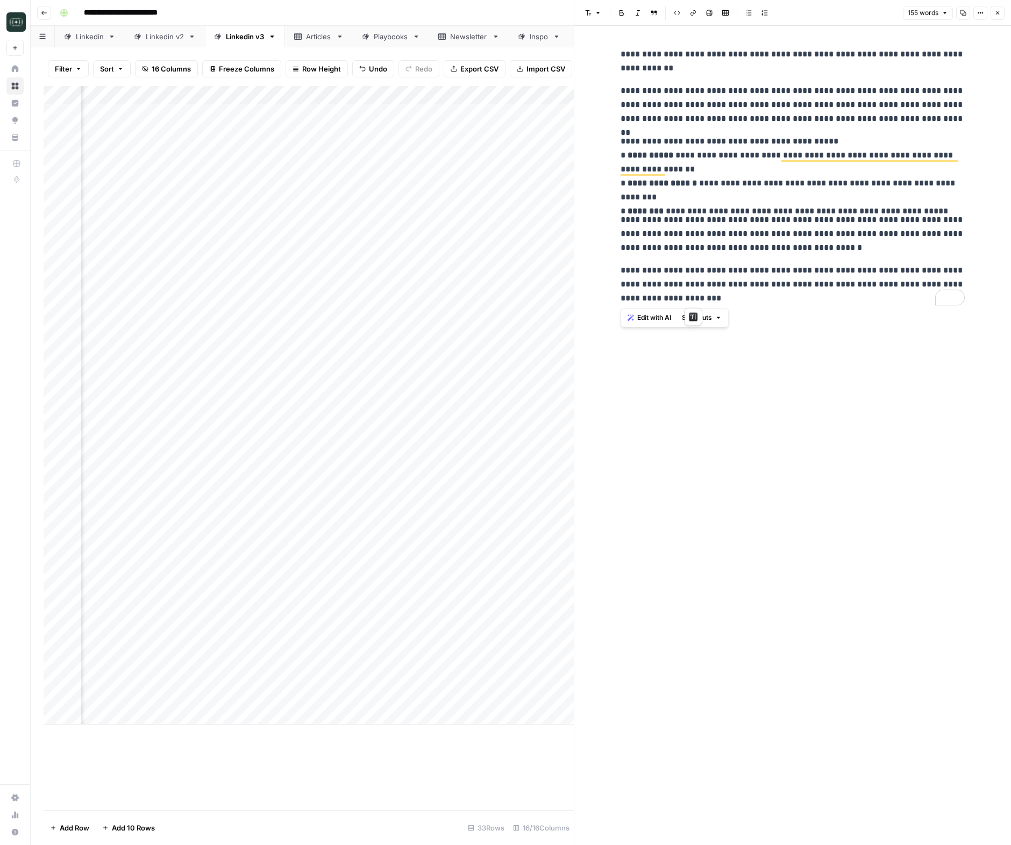
drag, startPoint x: 695, startPoint y: 301, endPoint x: 616, endPoint y: 274, distance: 83.5
click at [616, 274] on div "**********" at bounding box center [792, 176] width 357 height 267
click at [713, 288] on p "**********" at bounding box center [792, 284] width 344 height 42
click at [999, 13] on icon "button" at bounding box center [997, 13] width 6 height 6
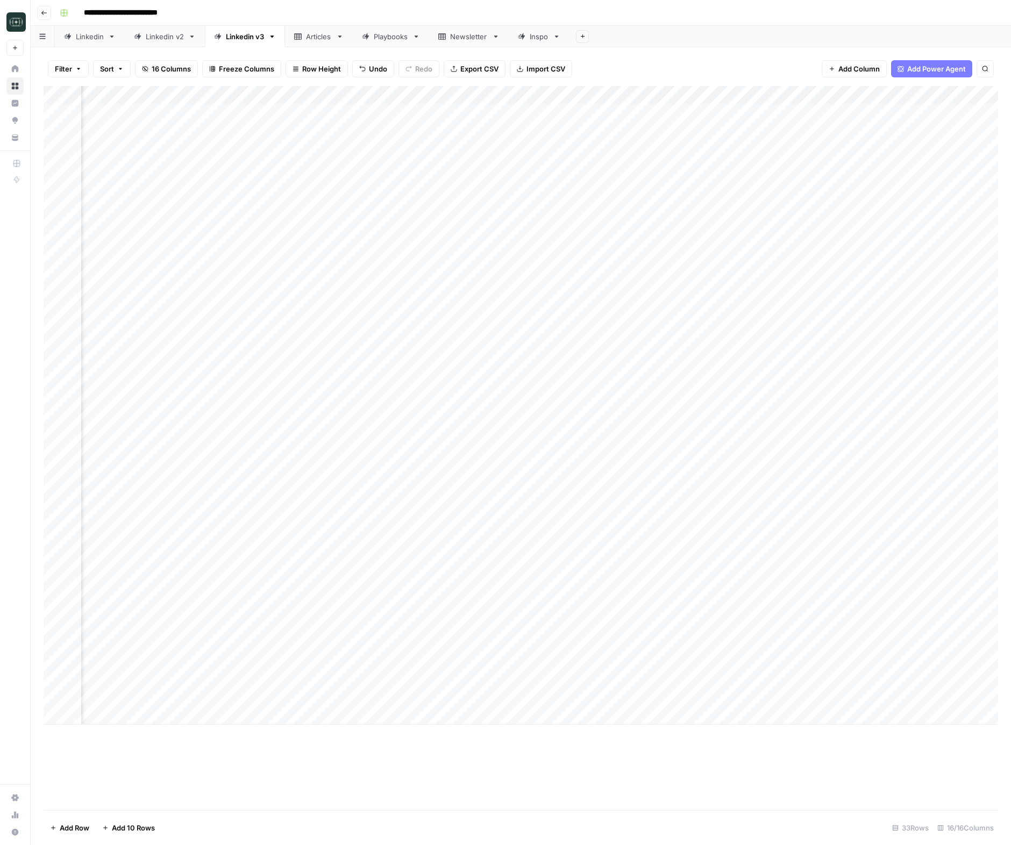
click at [820, 681] on div "Add Column" at bounding box center [521, 405] width 954 height 639
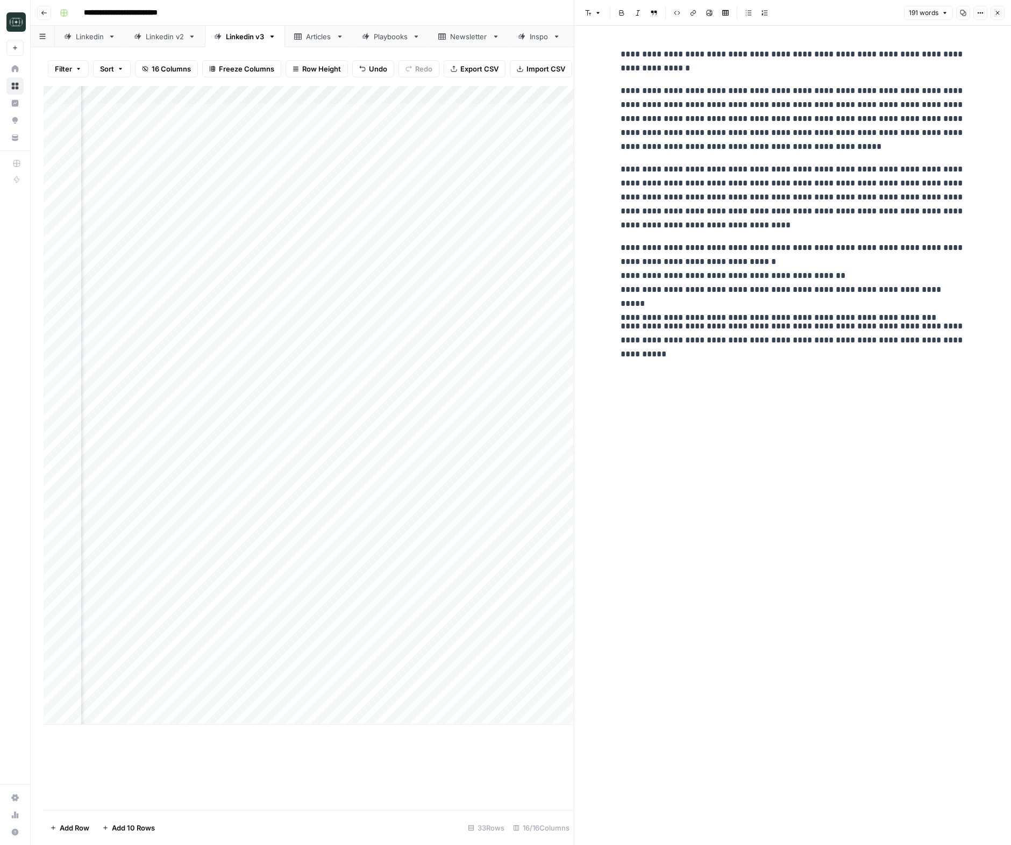
click at [805, 587] on div "**********" at bounding box center [792, 435] width 357 height 819
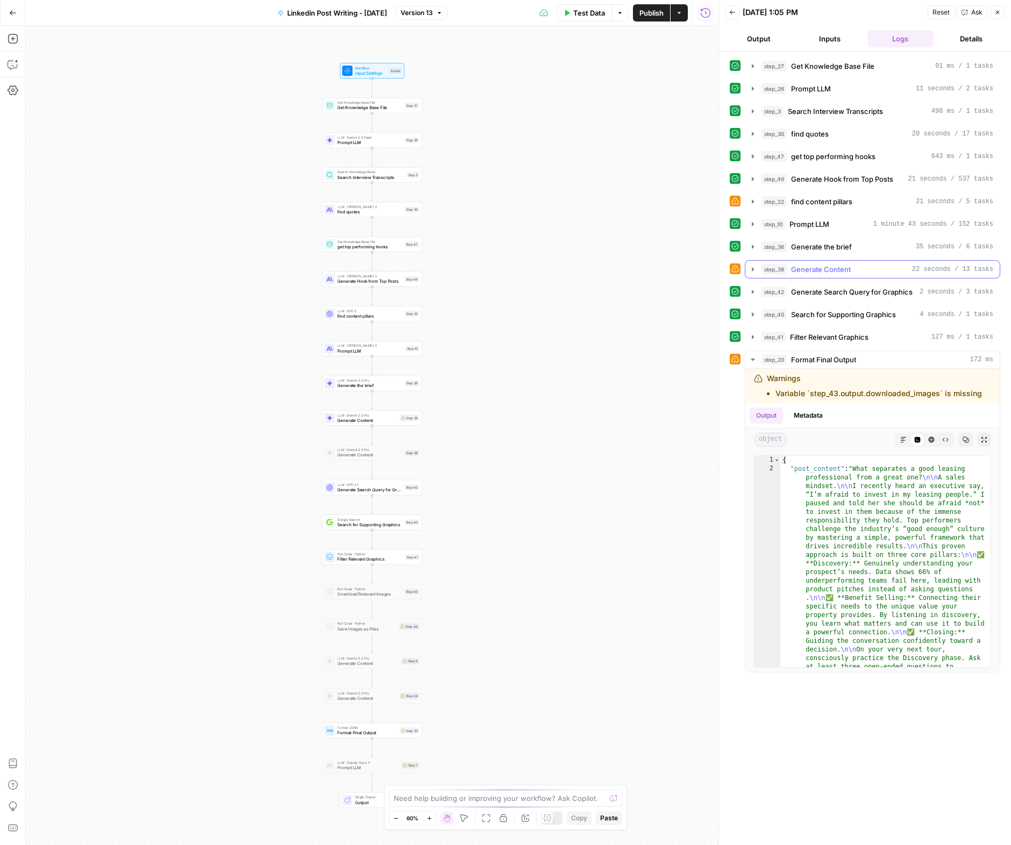
click at [825, 267] on span "Generate Content" at bounding box center [821, 269] width 60 height 11
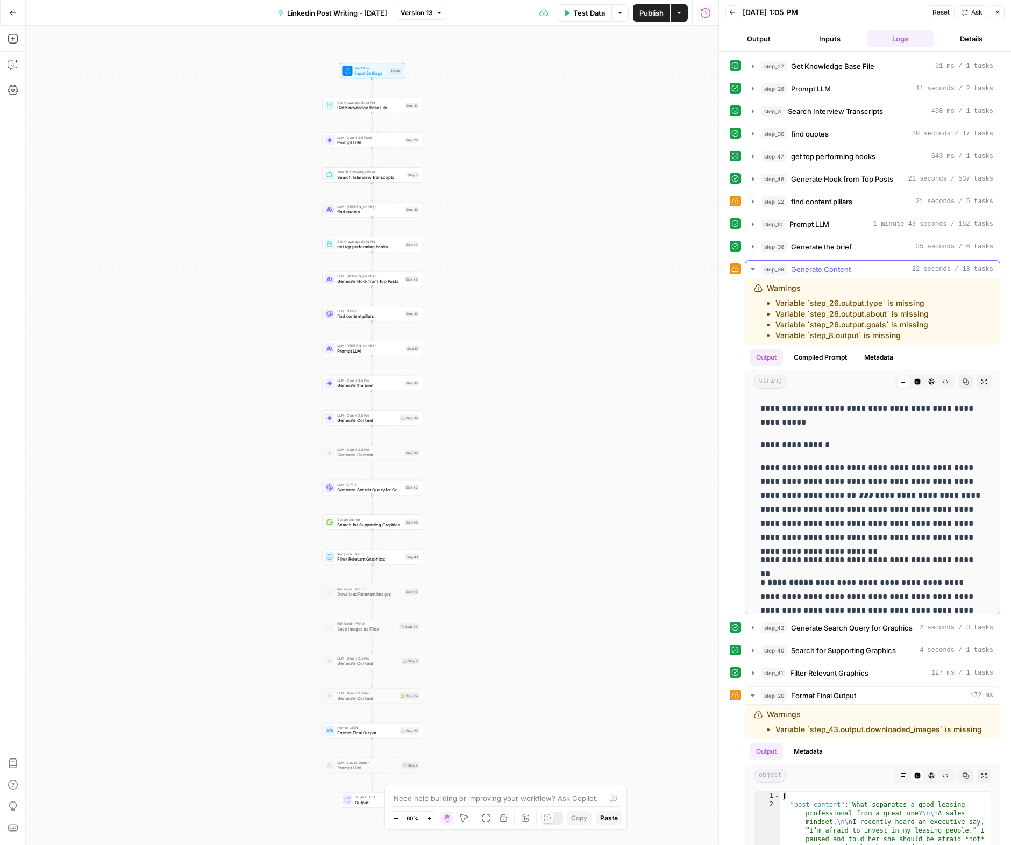
click at [825, 267] on span "Generate Content" at bounding box center [821, 269] width 60 height 11
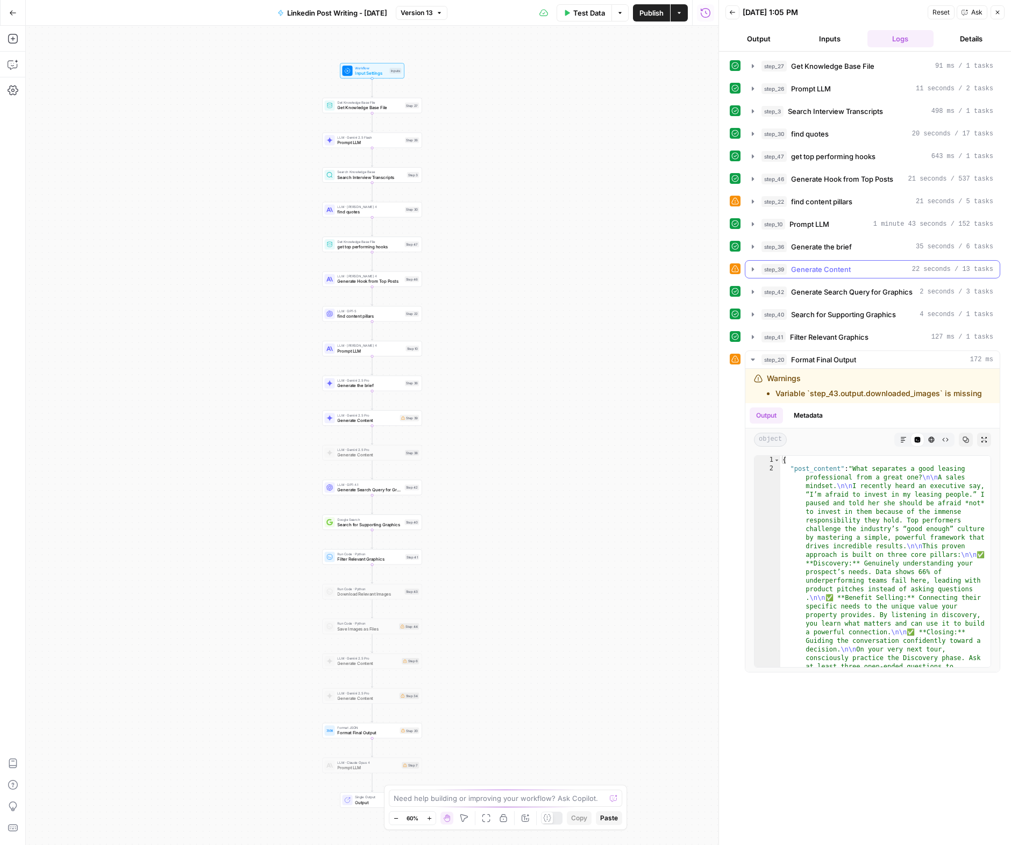
click at [815, 263] on button "step_39 Generate Content 22 seconds / 13 tasks" at bounding box center [872, 269] width 254 height 17
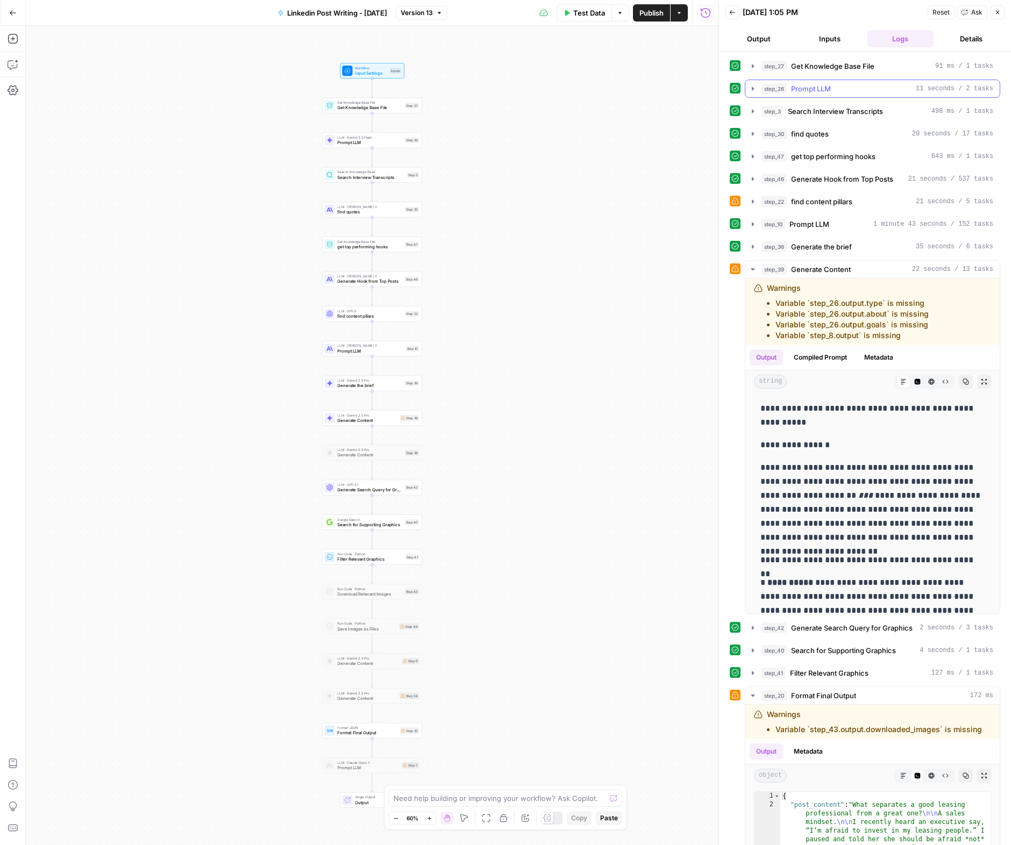
click at [803, 90] on span "Prompt LLM" at bounding box center [811, 88] width 40 height 11
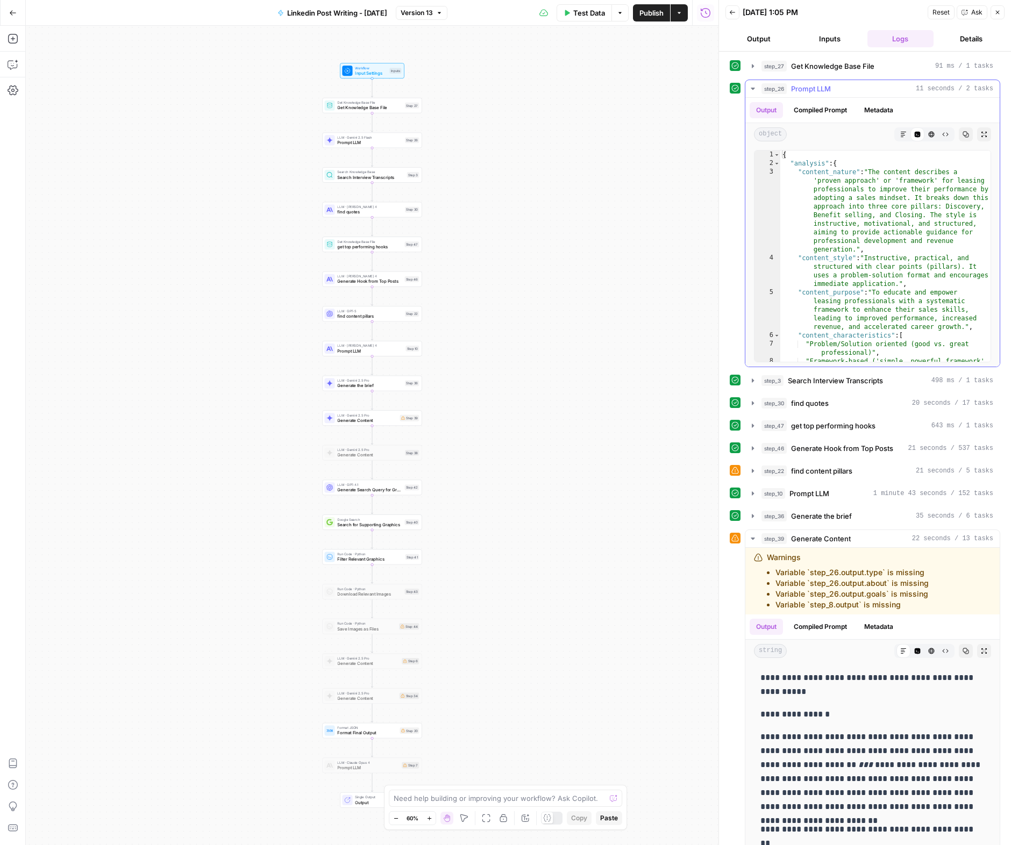
click at [811, 88] on span "Prompt LLM" at bounding box center [811, 88] width 40 height 11
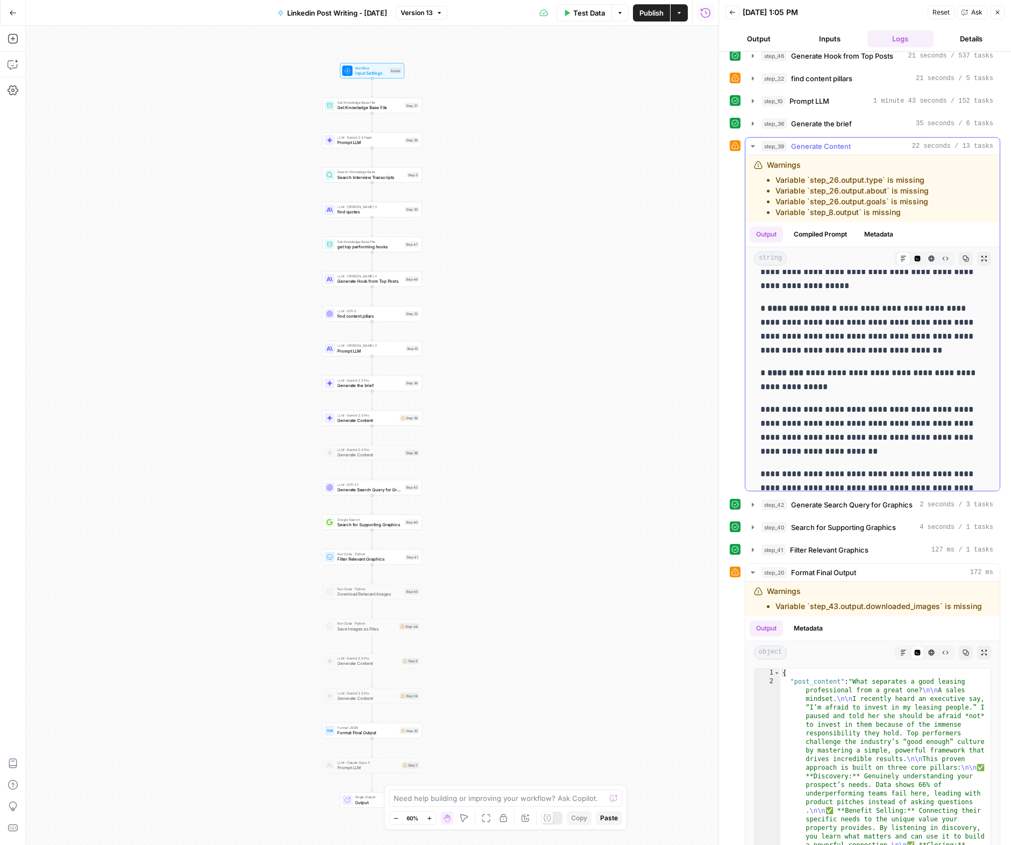
scroll to position [218, 0]
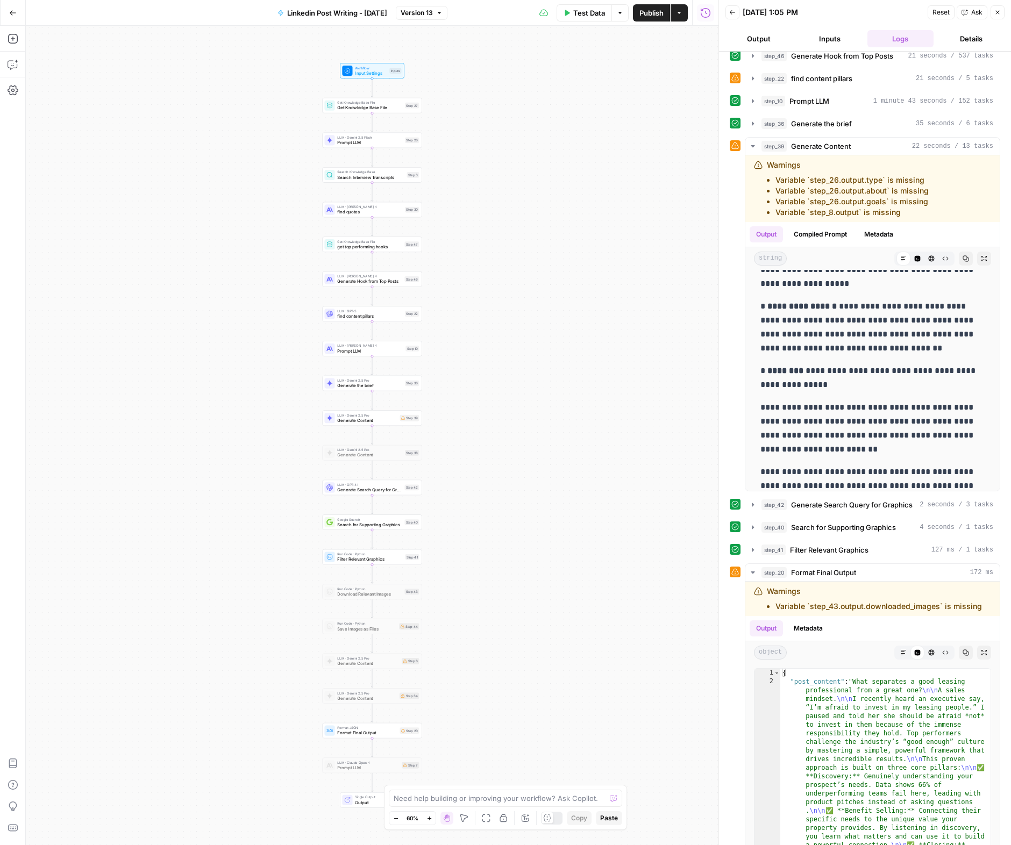
click at [974, 13] on span "Ask" at bounding box center [976, 13] width 11 height 10
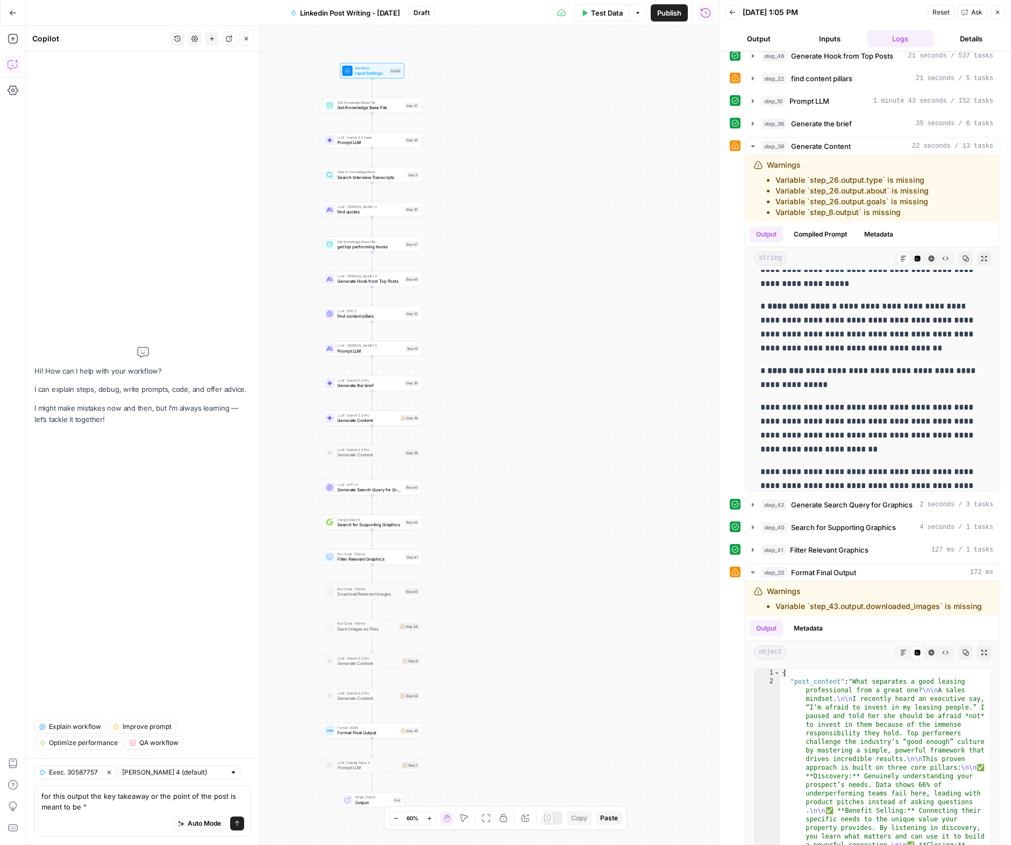
type textarea "for this output the key takeaway or the point of the post is meant to be ""
click at [230, 771] on div at bounding box center [234, 773] width 8 height 8
click at [165, 811] on span "Claude Opus 4.1" at bounding box center [162, 811] width 69 height 11
type input "Claude Opus 4.1"
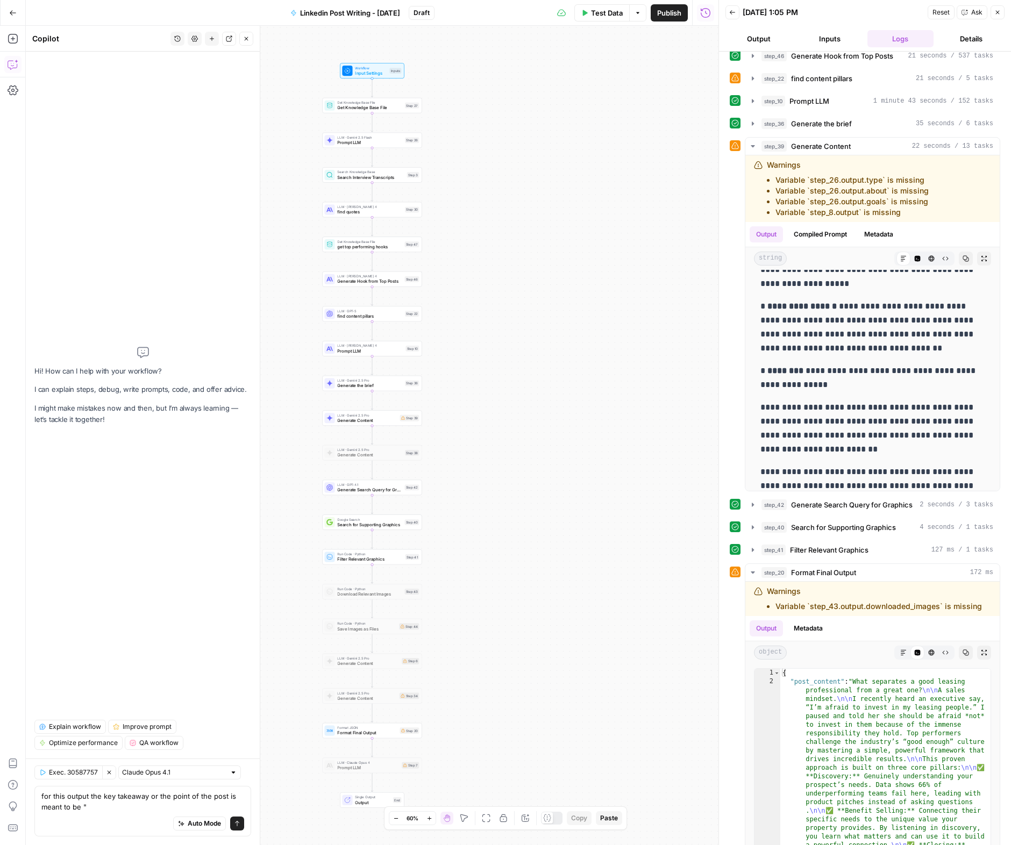
click at [118, 814] on div "Auto Mode Send" at bounding box center [142, 824] width 203 height 24
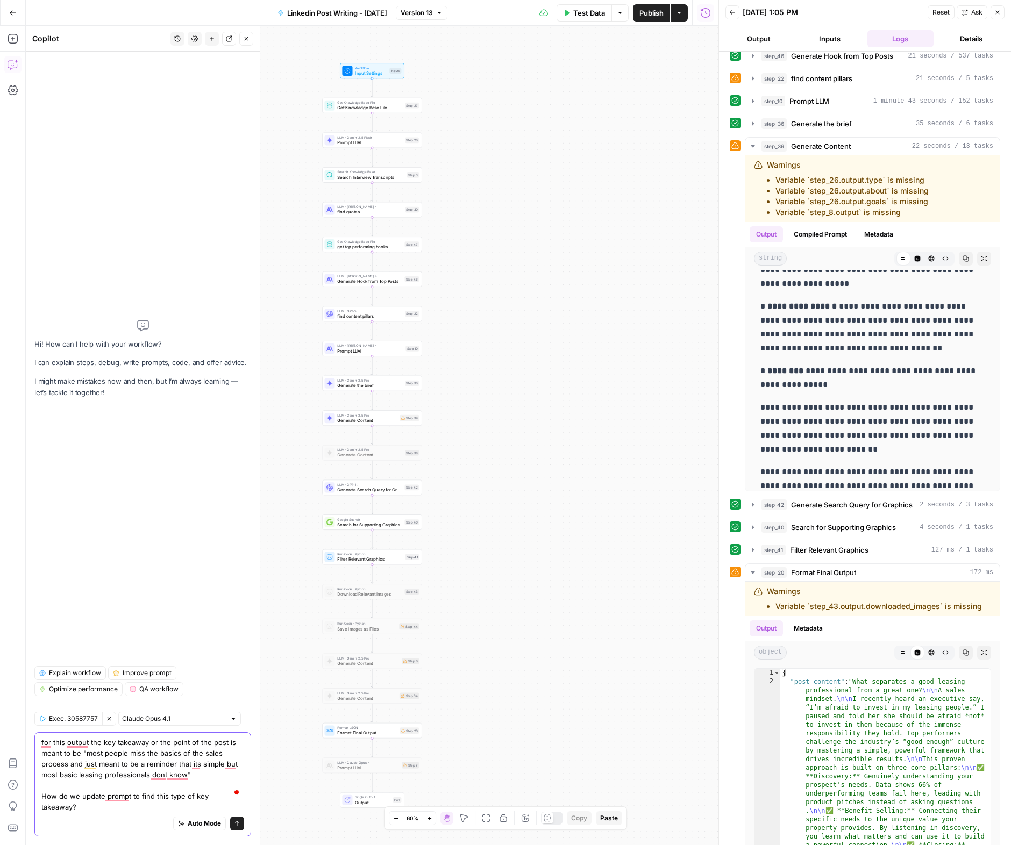
type textarea "for this output the key takeaway or the point of the post is meant to be "most …"
click at [239, 825] on icon "submit" at bounding box center [237, 823] width 6 height 6
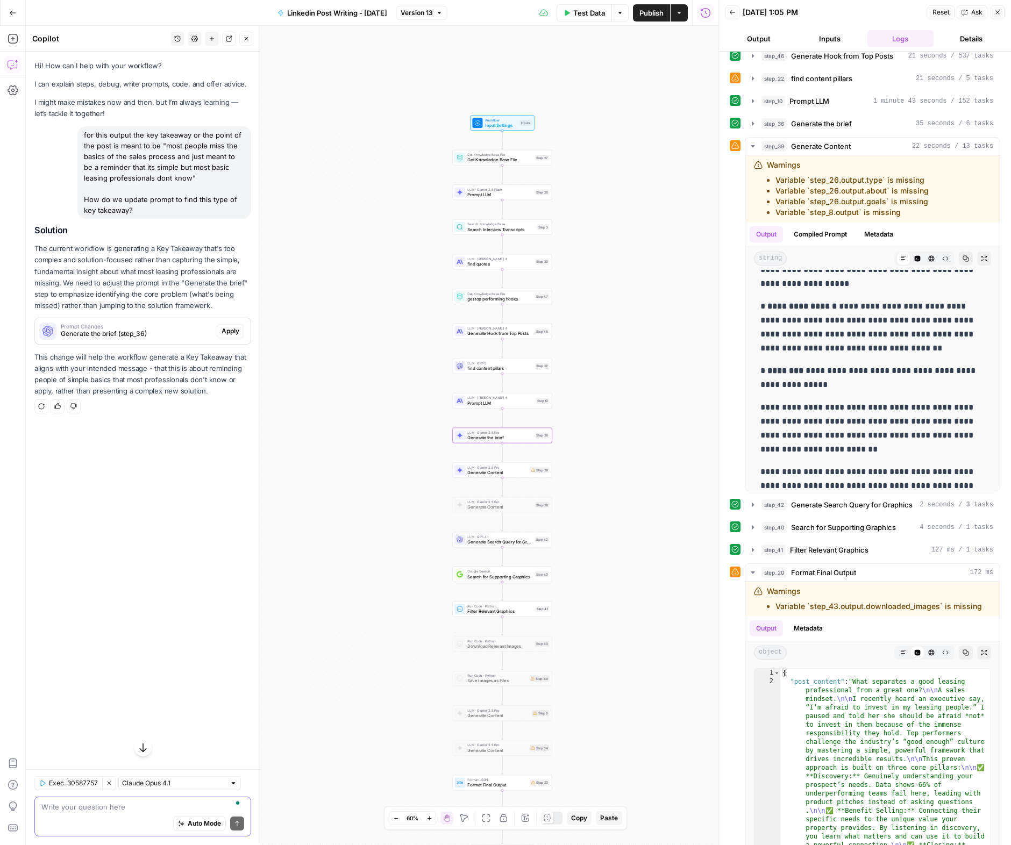
click at [224, 331] on span "Apply" at bounding box center [230, 331] width 18 height 10
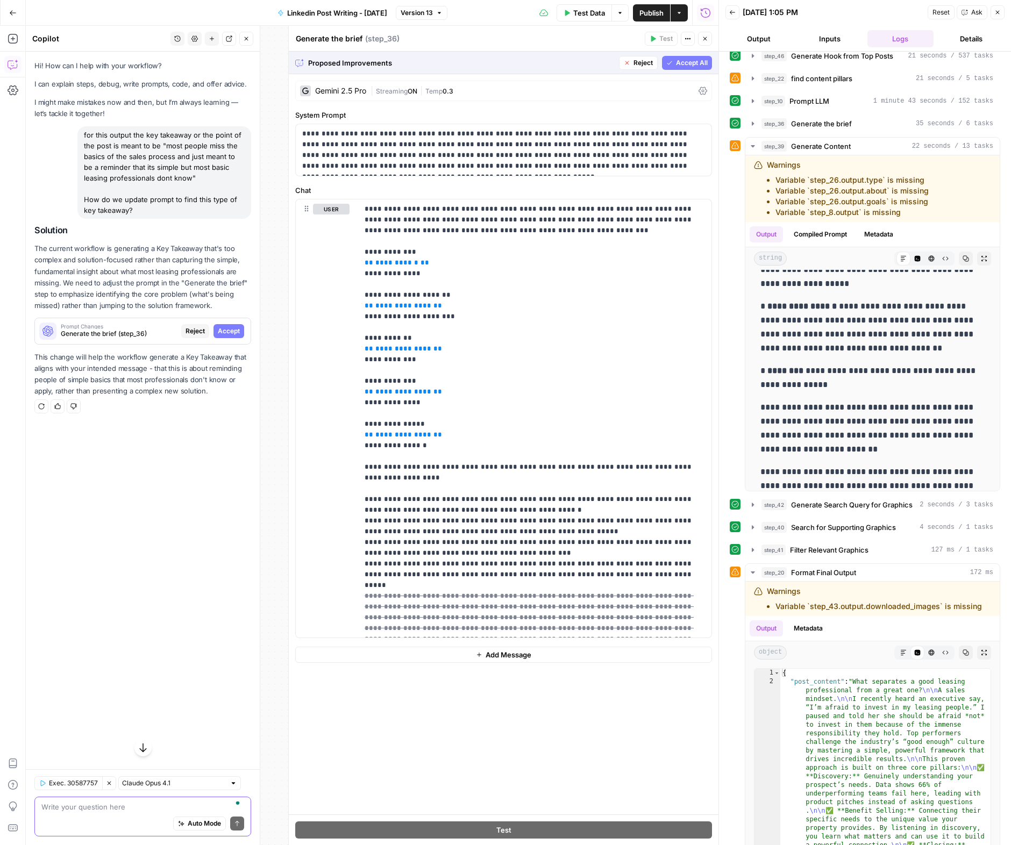
click at [707, 66] on span "Accept All" at bounding box center [692, 63] width 32 height 10
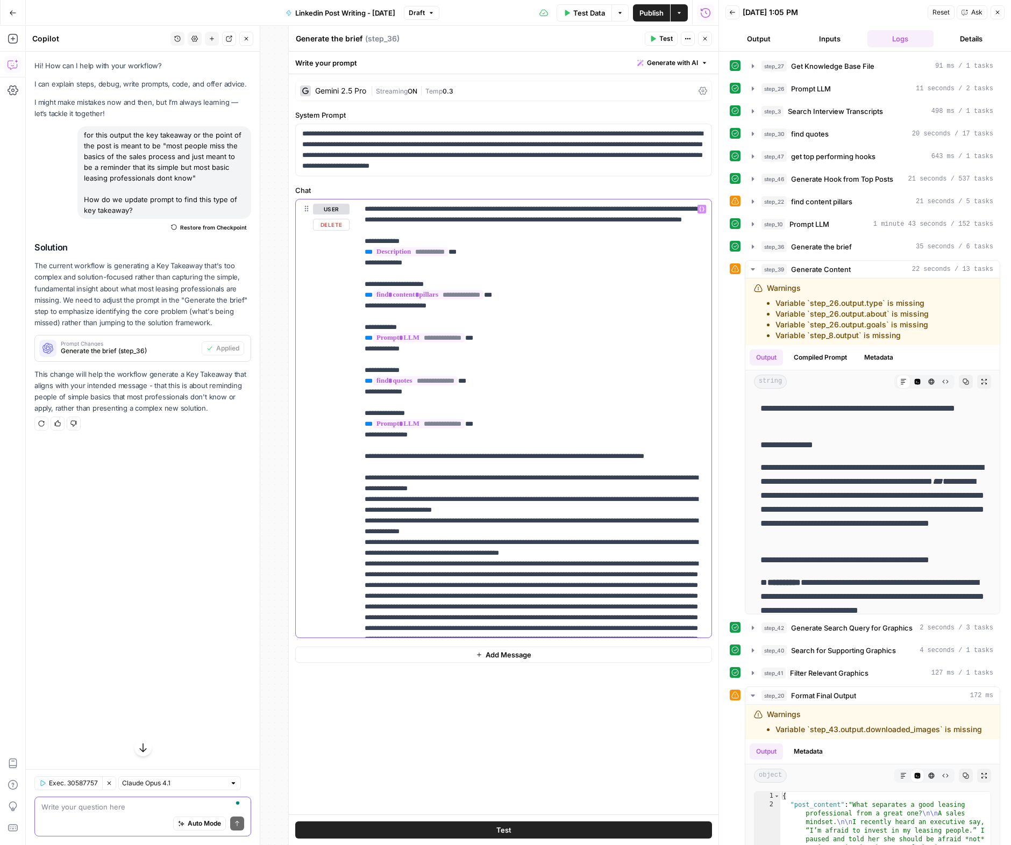
type input "leasing"
click at [417, 147] on p "**********" at bounding box center [503, 149] width 403 height 43
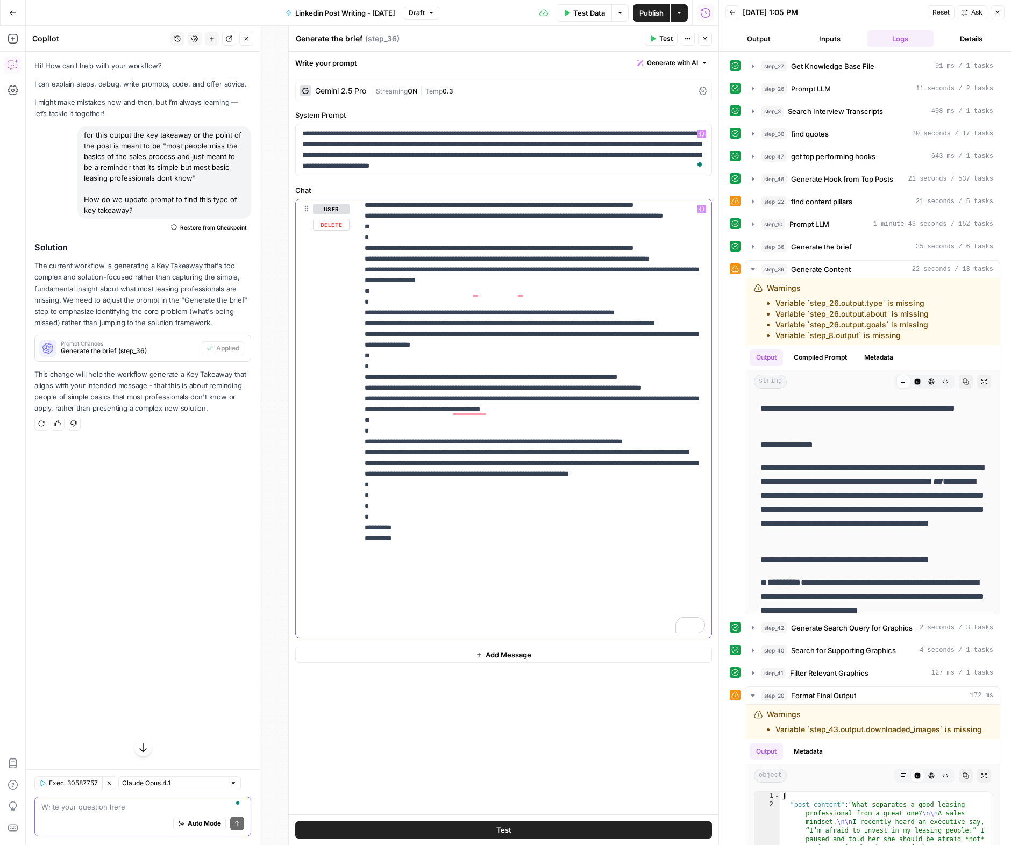
scroll to position [968, 0]
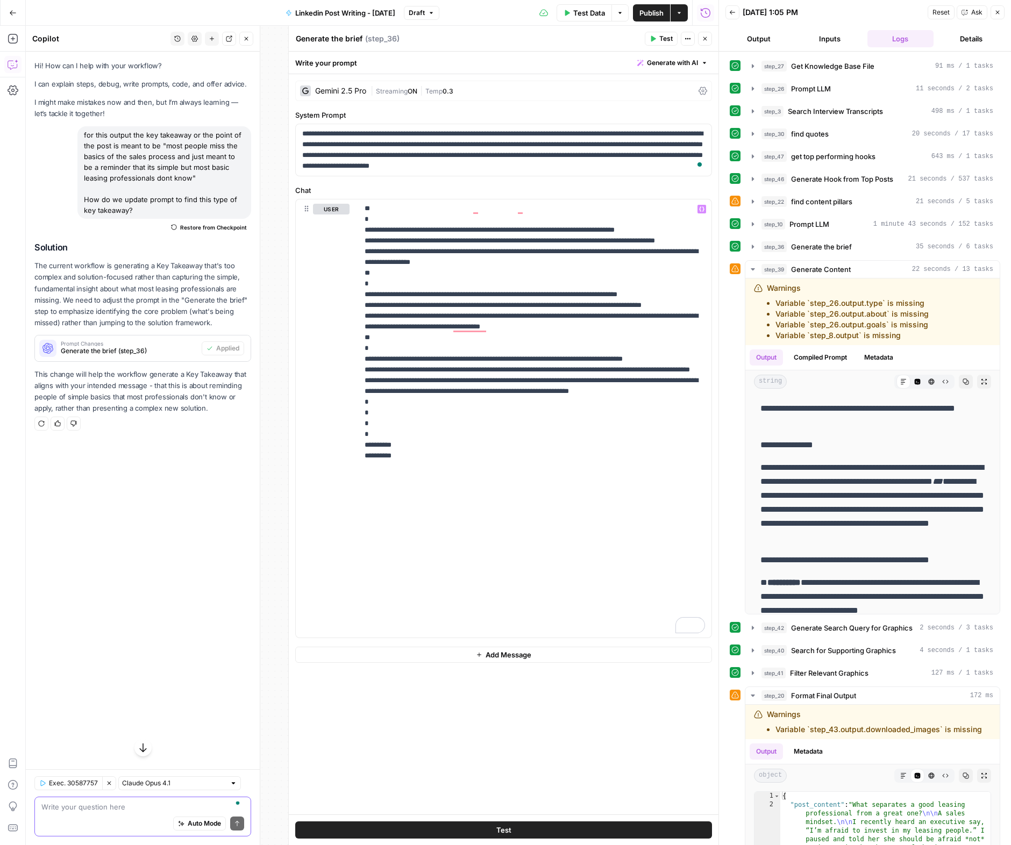
click at [653, 13] on span "Publish" at bounding box center [651, 13] width 24 height 11
click at [589, 32] on div "Generate the brief Generate the brief ( step_36 ) Test Actions Close" at bounding box center [503, 39] width 417 height 14
click at [707, 40] on button "Close" at bounding box center [705, 39] width 14 height 14
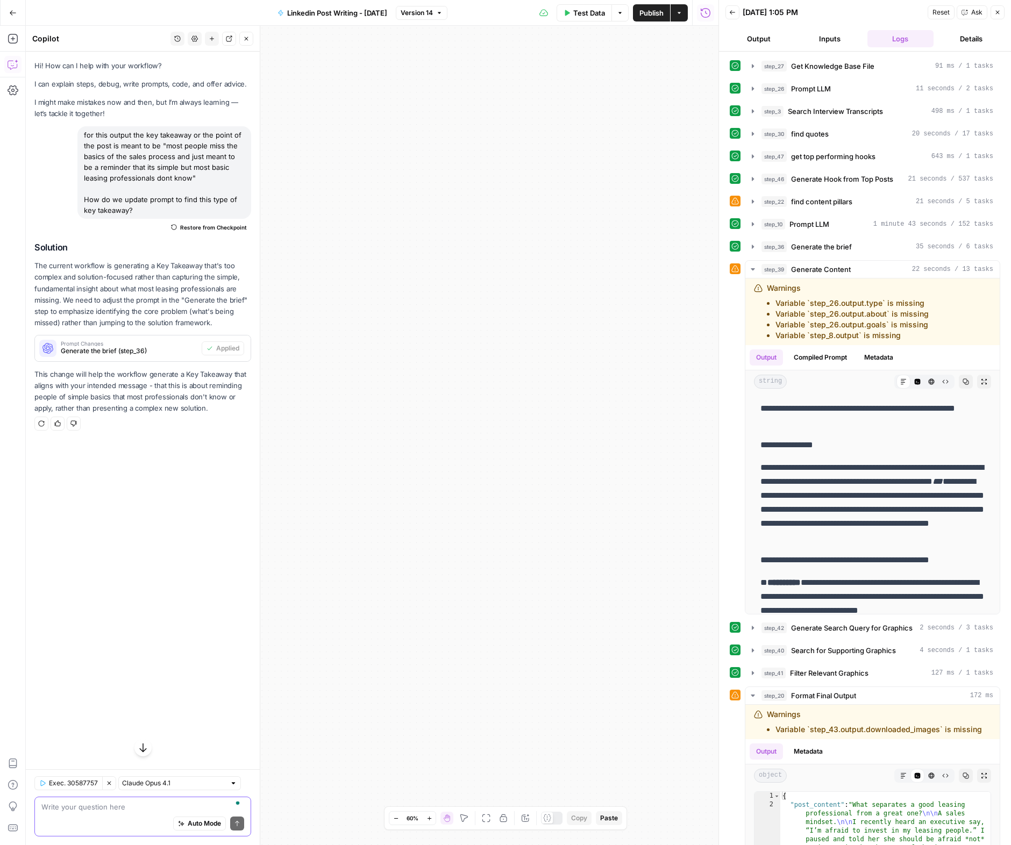
click at [482, 819] on icon "button" at bounding box center [486, 818] width 9 height 9
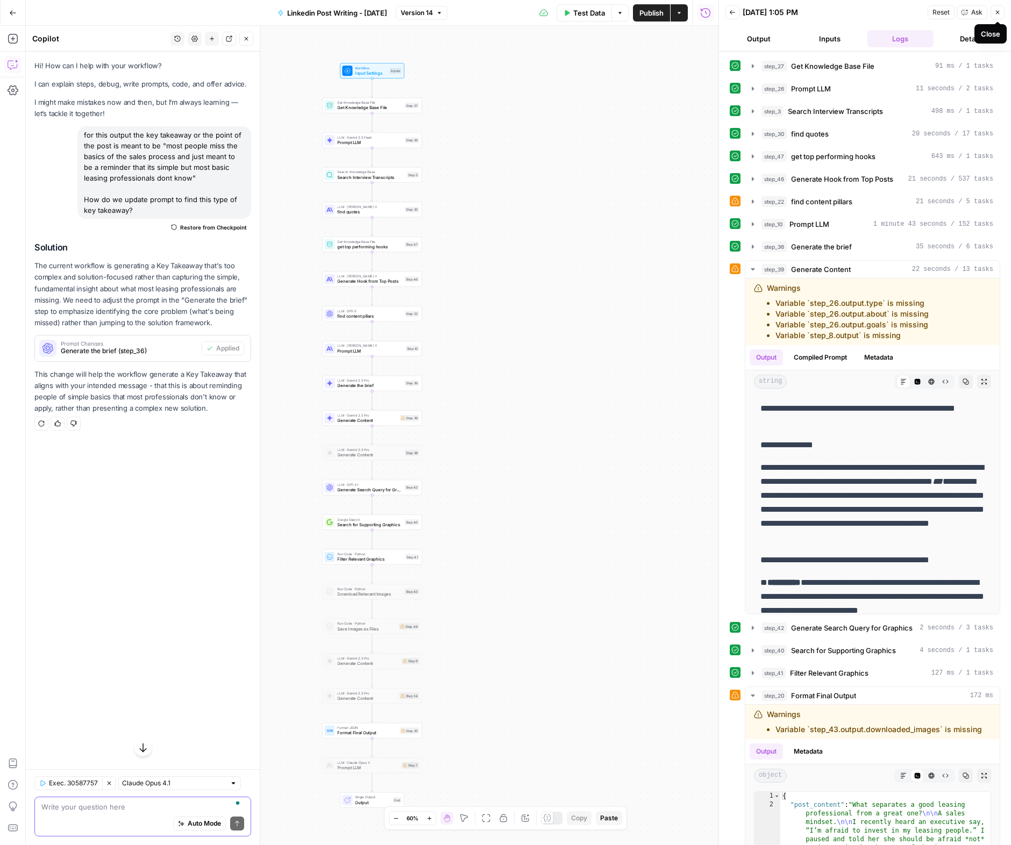
click at [996, 13] on icon "button" at bounding box center [997, 12] width 6 height 6
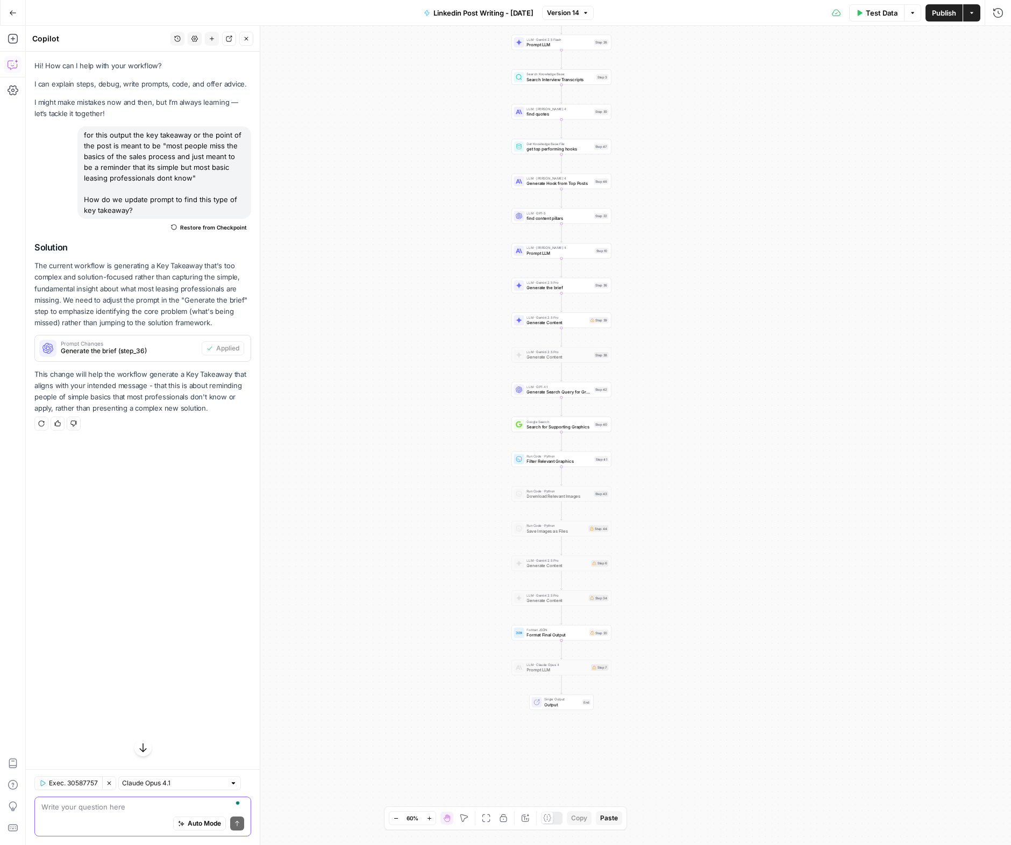
drag, startPoint x: 680, startPoint y: 303, endPoint x: 871, endPoint y: 205, distance: 214.7
click at [871, 205] on div "Workflow Input Settings Inputs Get Knowledge Base File Get Knowledge Base File …" at bounding box center [518, 435] width 985 height 819
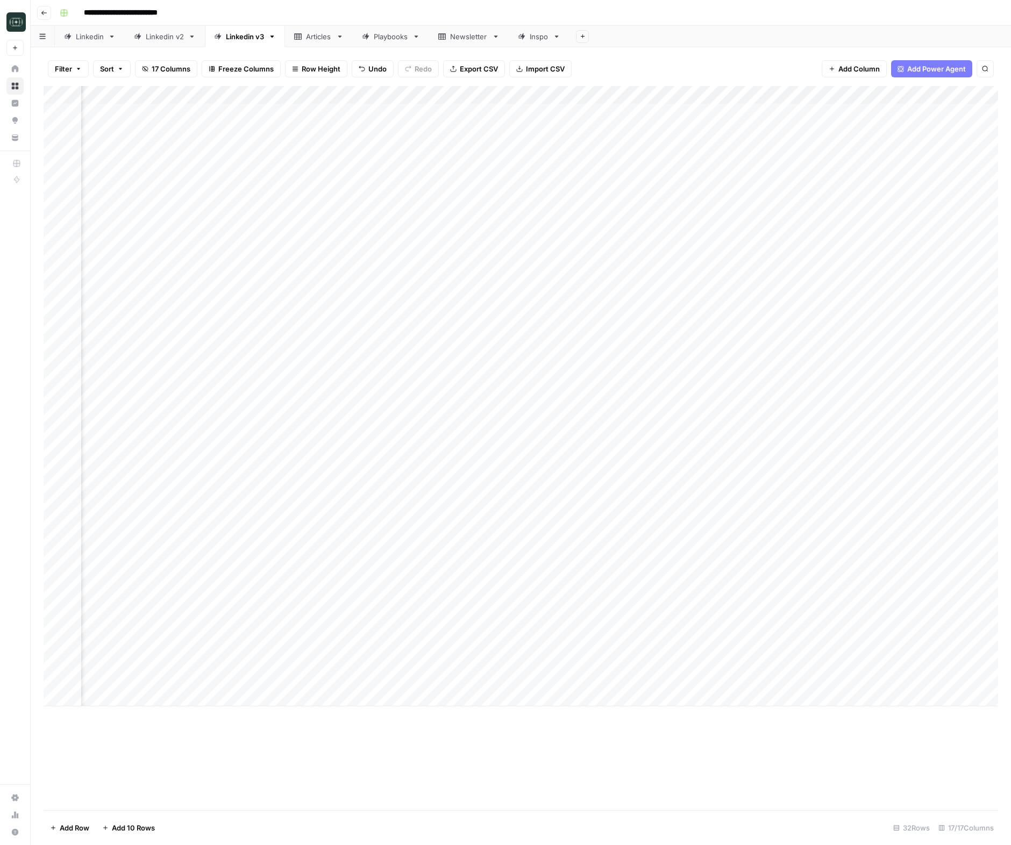
scroll to position [0, 93]
